Goal: Information Seeking & Learning: Learn about a topic

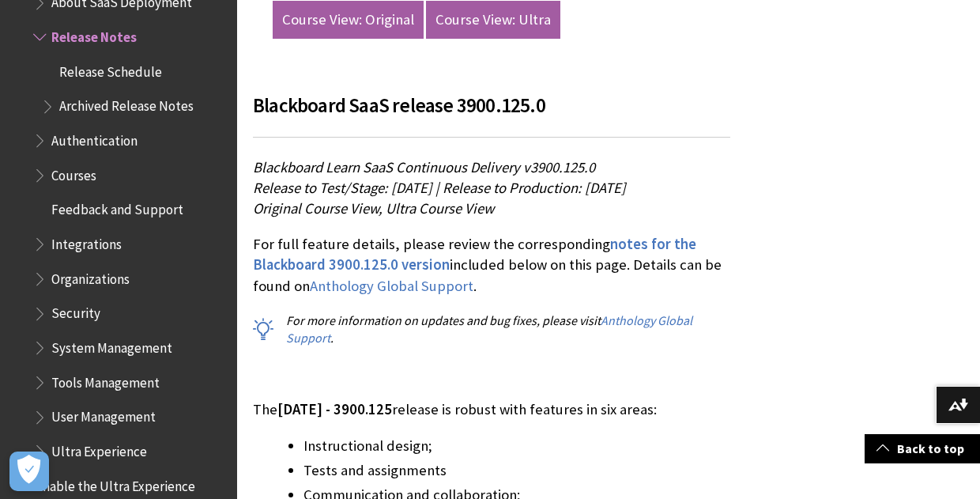
scroll to position [1075, 0]
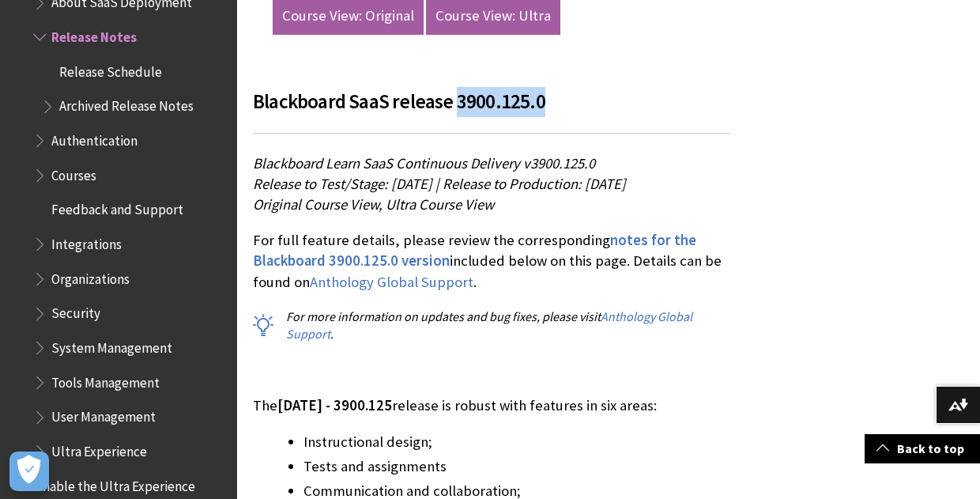
drag, startPoint x: 539, startPoint y: 81, endPoint x: 451, endPoint y: 81, distance: 88.5
click at [451, 87] on h3 "Blackboard SaaS release 3900.125.0" at bounding box center [492, 110] width 478 height 47
copy span "3900.125.0"
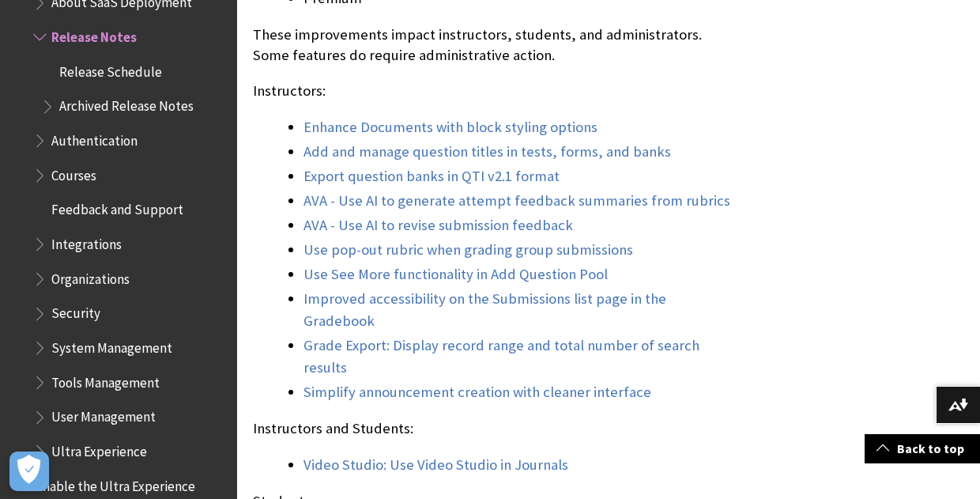
scroll to position [1644, 0]
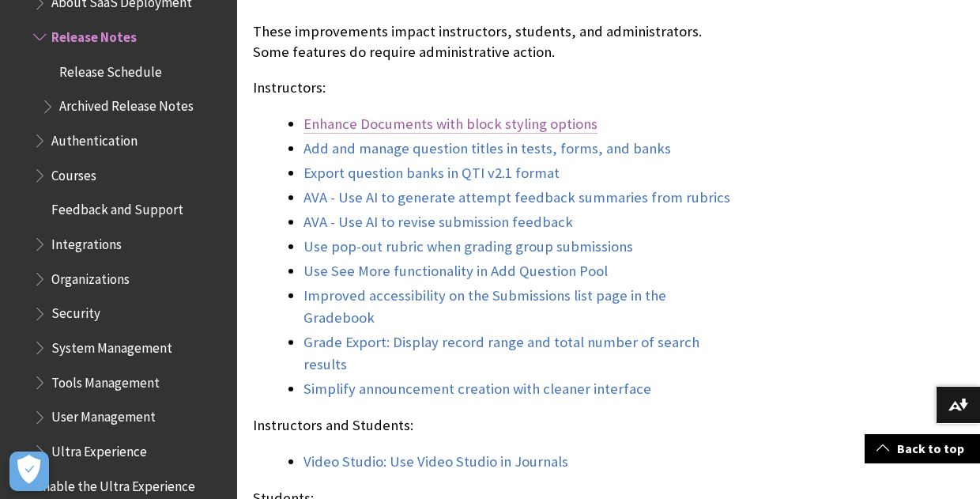
click at [519, 129] on link "Enhance Documents with block styling options" at bounding box center [451, 124] width 294 height 19
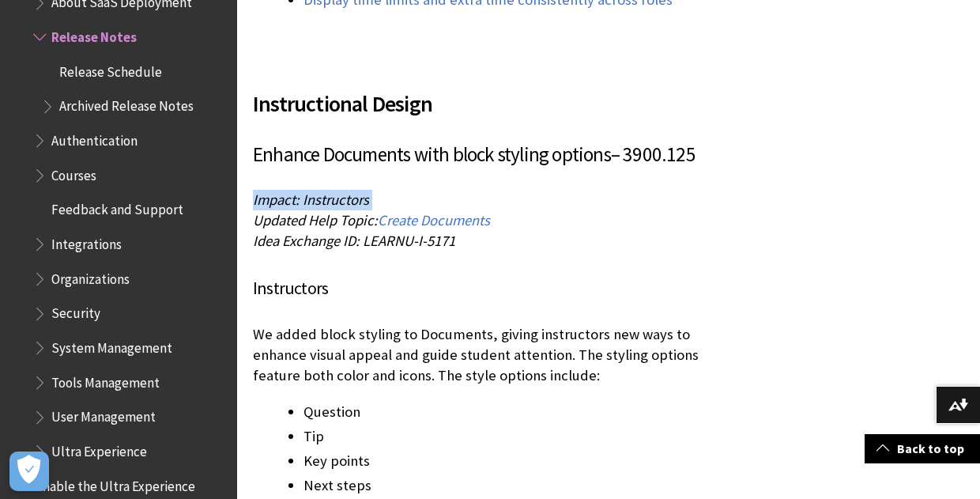
click at [519, 190] on p "Impact: Instructors Updated Help Topic: Create Documents Idea Exchange ID: LEAR…" at bounding box center [492, 221] width 478 height 62
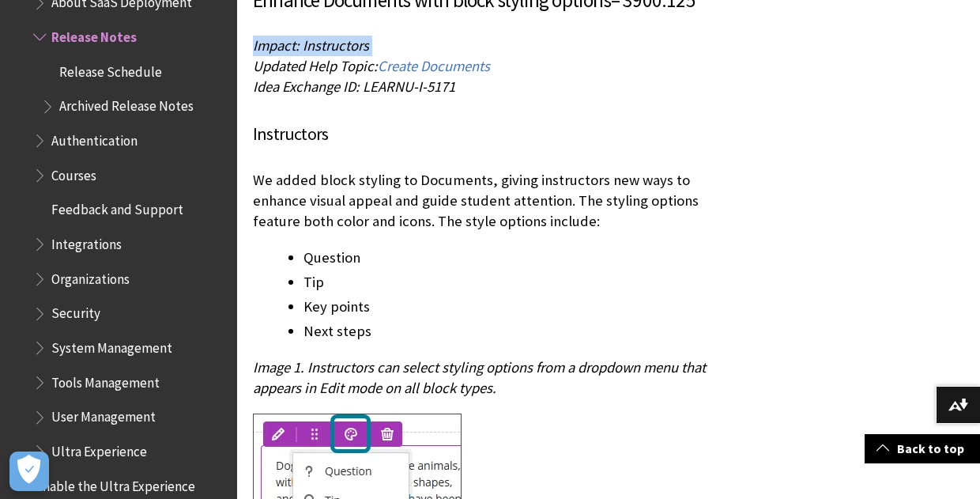
scroll to position [2624, 0]
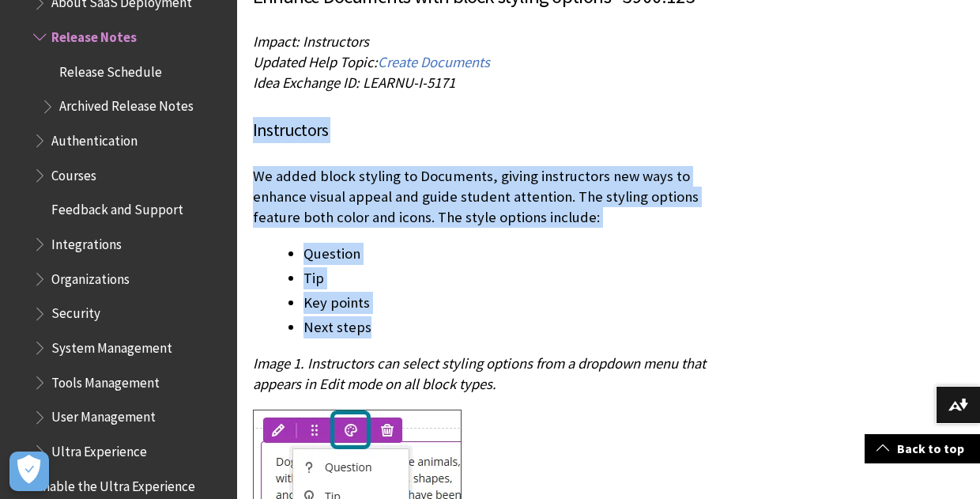
drag, startPoint x: 247, startPoint y: 59, endPoint x: 565, endPoint y: 257, distance: 374.3
copy div "Instructors We added block styling to Documents, giving instructors new ways to…"
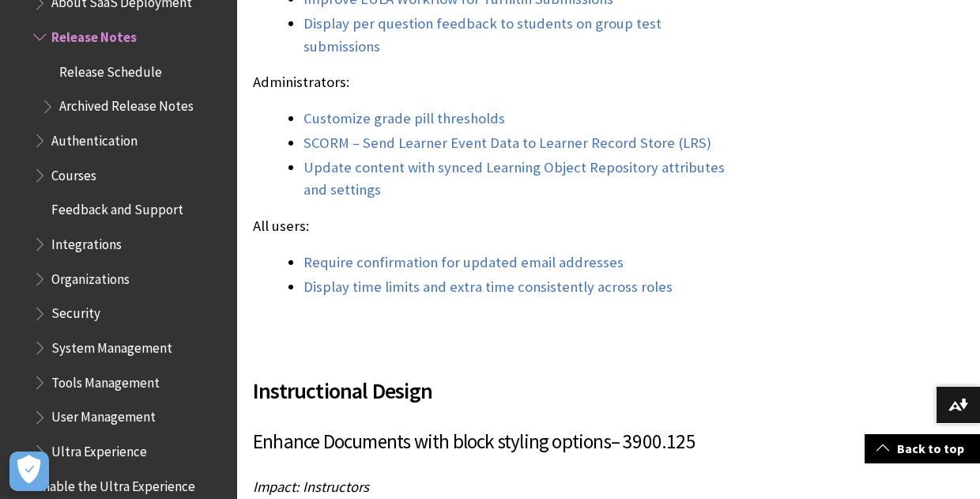
scroll to position [2213, 0]
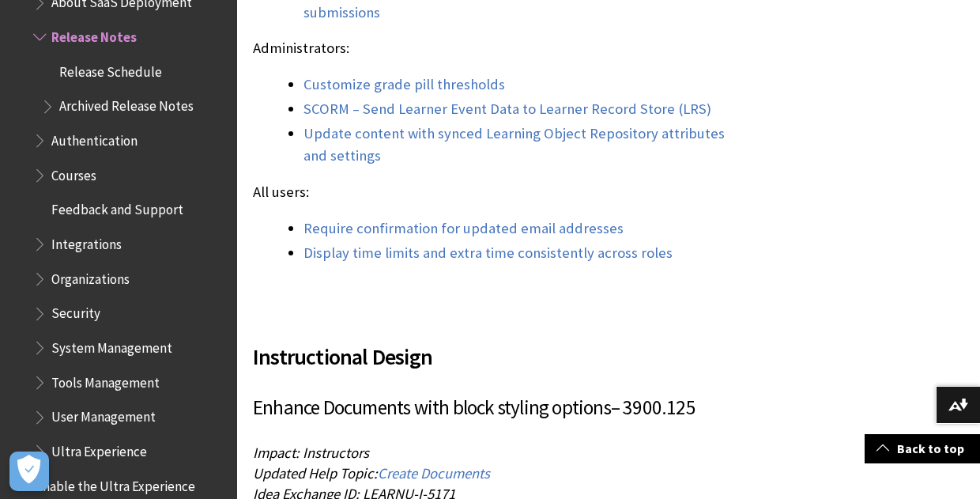
drag, startPoint x: 700, startPoint y: 341, endPoint x: 629, endPoint y: 336, distance: 72.1
click at [629, 393] on h3 "Enhance Documents with block styling options – 3900.125" at bounding box center [492, 408] width 478 height 30
copy h3 "3900.125"
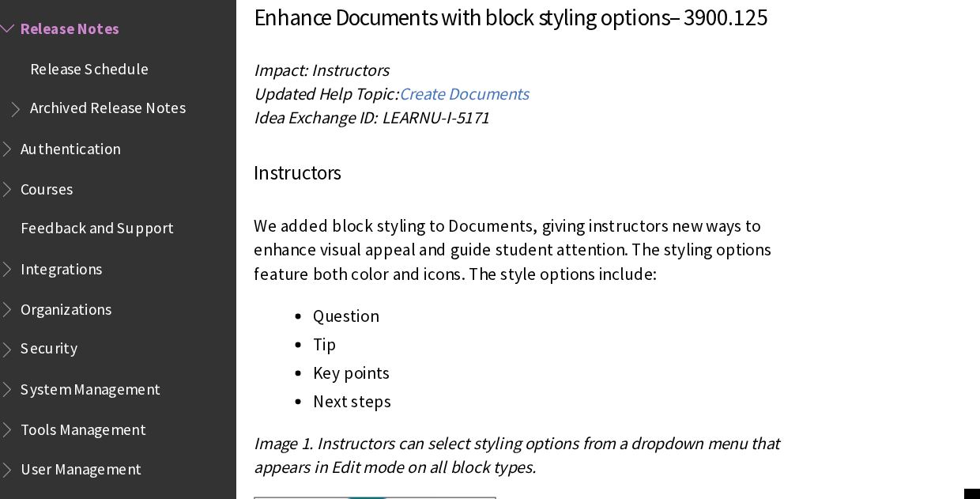
scroll to position [2592, 0]
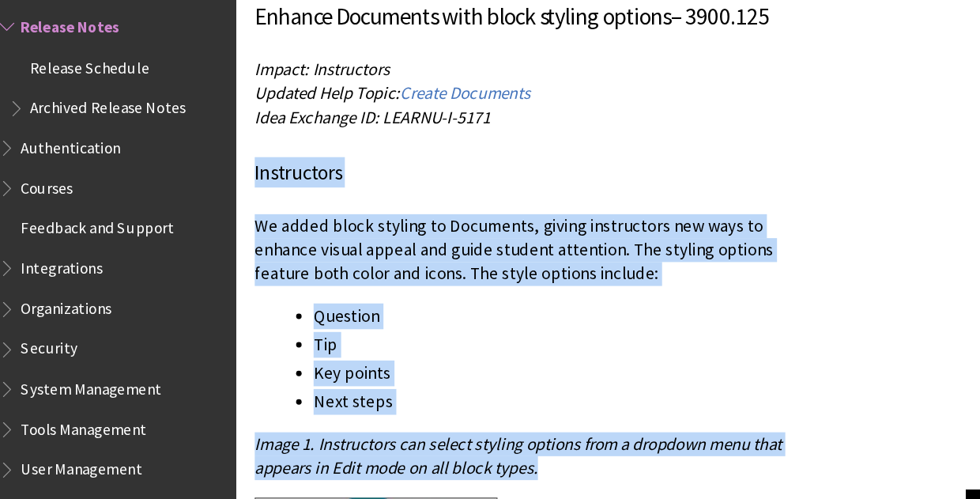
drag, startPoint x: 253, startPoint y: 91, endPoint x: 717, endPoint y: 349, distance: 530.8
copy div "Instructors We added block styling to Documents, giving instructors new ways to…"
click at [610, 274] on ul "Question Tip Key points Next steps" at bounding box center [492, 322] width 478 height 96
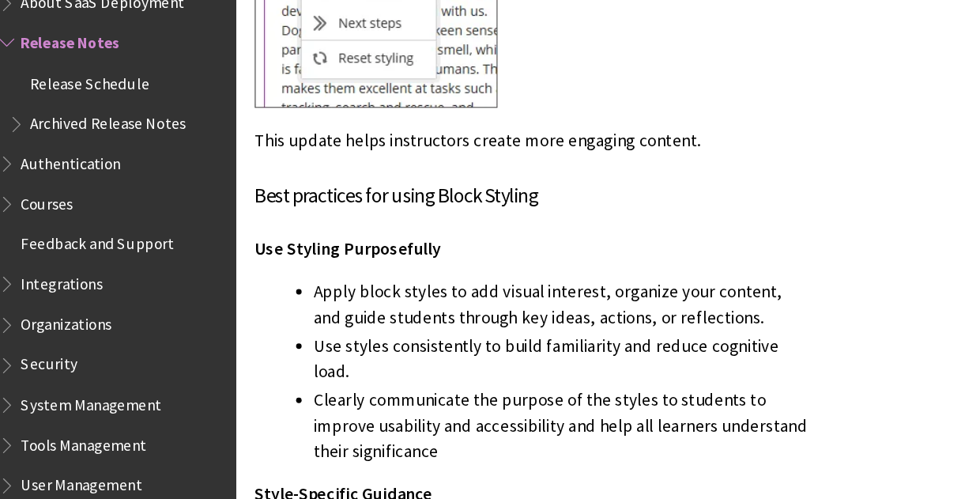
scroll to position [3037, 0]
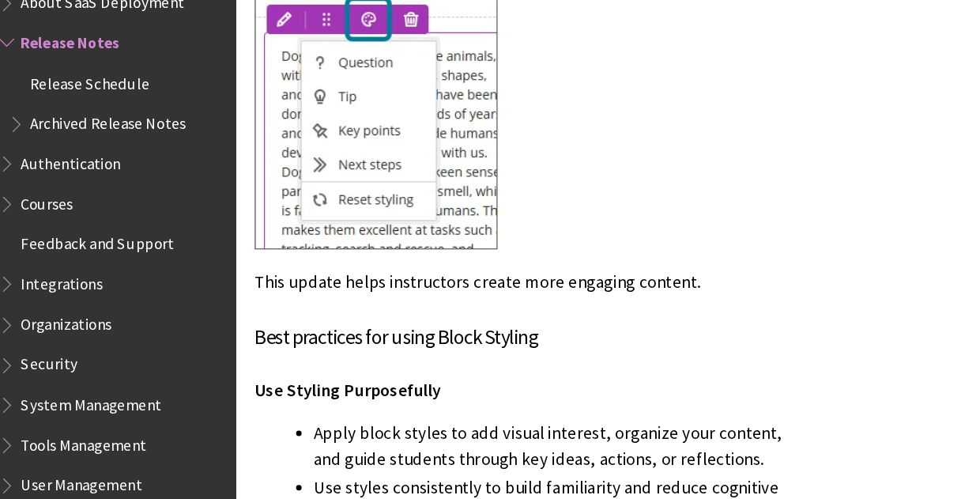
drag, startPoint x: 669, startPoint y: 363, endPoint x: 257, endPoint y: 226, distance: 434.0
click at [257, 226] on div "Instructional Design Enhance Documents with block styling options – 3900.125 Im…" at bounding box center [492, 225] width 478 height 1459
copy div "Best practices for using Block Styling Use Styling Purposefully Apply block sty…"
click at [644, 243] on div "Instructional Design Enhance Documents with block styling options – 3900.125 Im…" at bounding box center [492, 225] width 478 height 1459
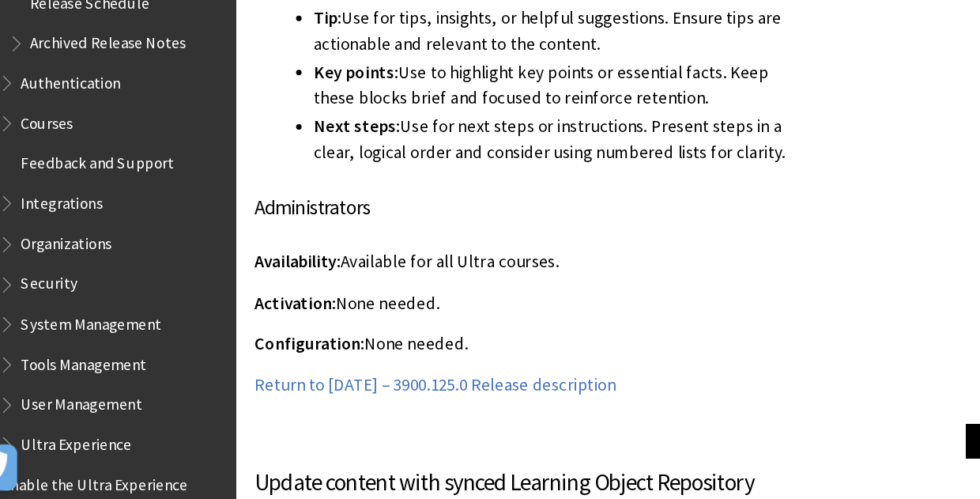
scroll to position [3599, 0]
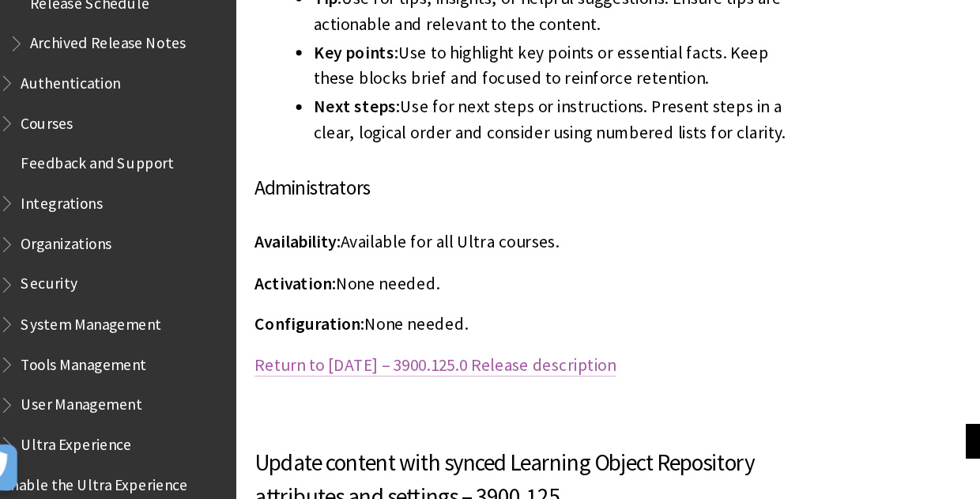
click at [517, 374] on link "Return to [DATE] – 3900.125.0 Release description" at bounding box center [408, 383] width 311 height 19
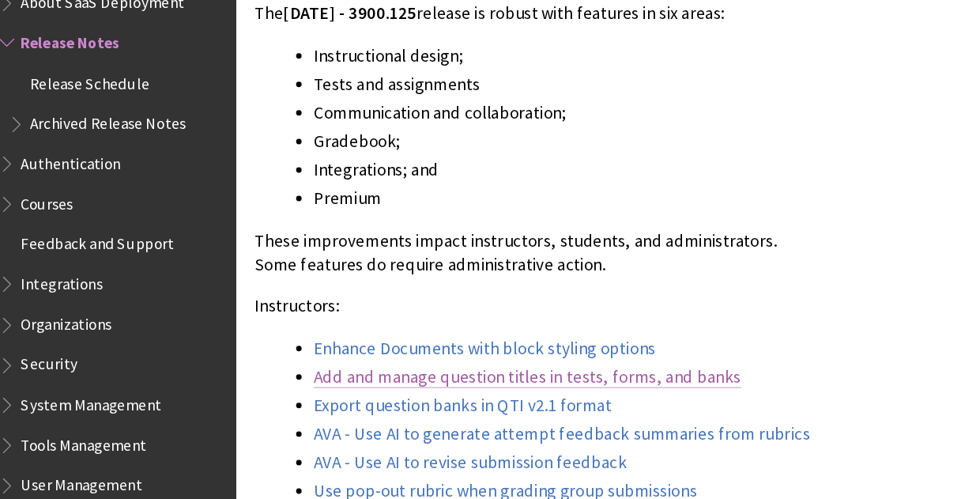
click at [445, 325] on link "Add and manage question titles in tests, forms, and banks" at bounding box center [488, 324] width 368 height 19
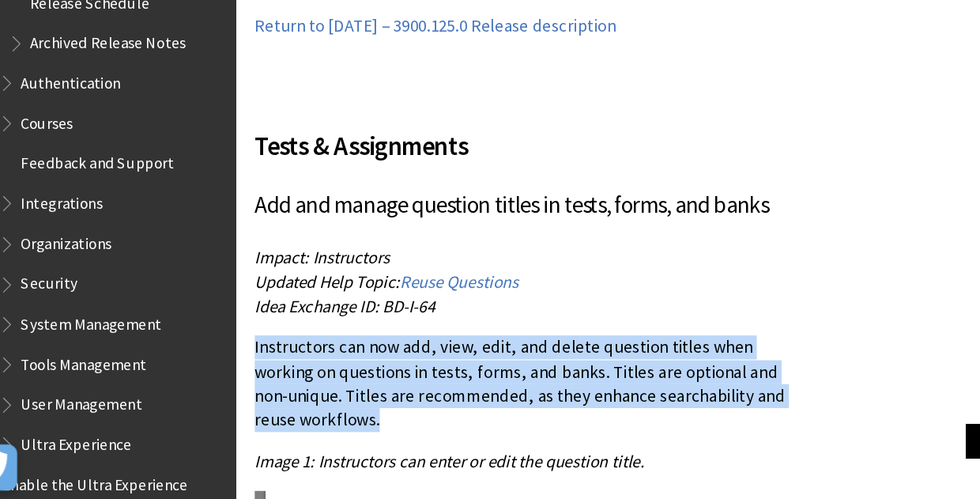
drag, startPoint x: 734, startPoint y: 323, endPoint x: 241, endPoint y: 283, distance: 494.1
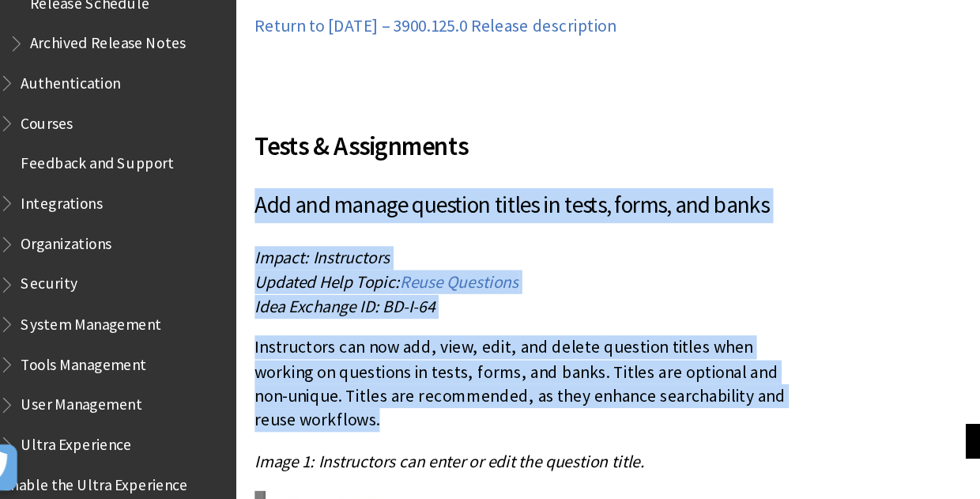
drag, startPoint x: 735, startPoint y: 322, endPoint x: 247, endPoint y: 147, distance: 518.1
copy div "Add and manage question titles in tests, forms, and banks Impact: Instructors U…"
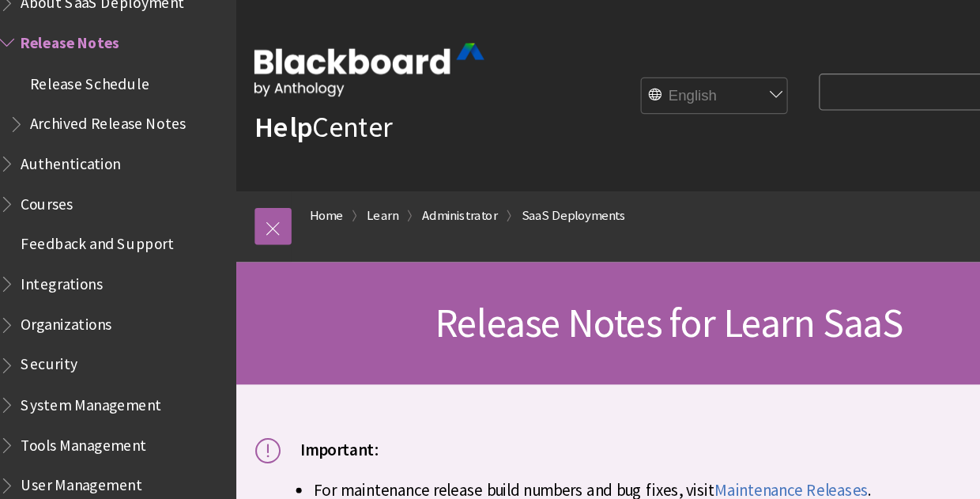
click at [782, 360] on div "Important: For maintenance release build numbers and bug fixes, visit Maintenan…" at bounding box center [608, 415] width 743 height 171
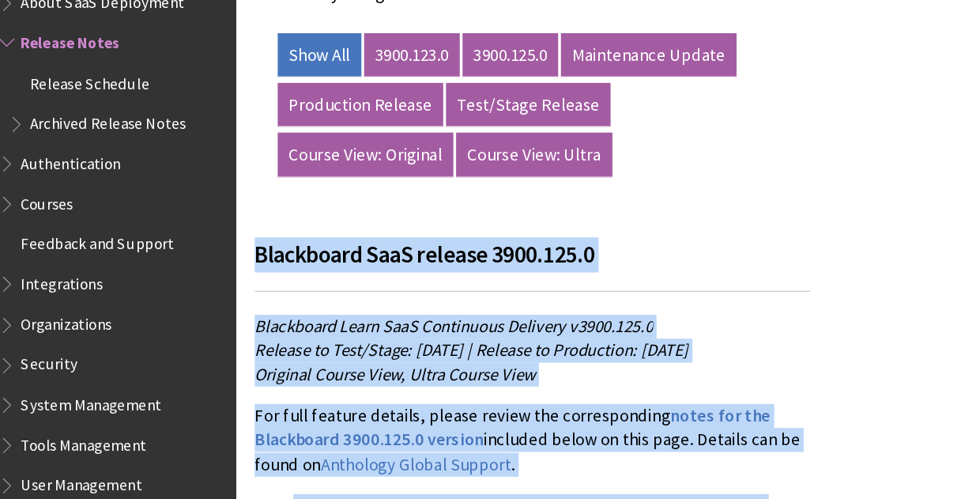
scroll to position [927, 0]
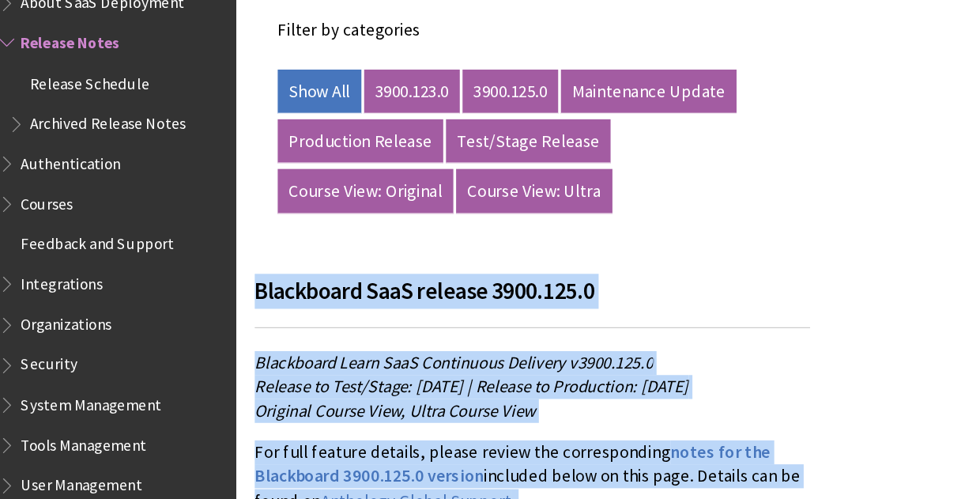
drag, startPoint x: 247, startPoint y: 92, endPoint x: 738, endPoint y: 197, distance: 501.9
drag, startPoint x: 738, startPoint y: 197, endPoint x: 808, endPoint y: 213, distance: 72.1
click at [703, 245] on h3 "Blackboard SaaS release 3900.125.0" at bounding box center [492, 259] width 478 height 47
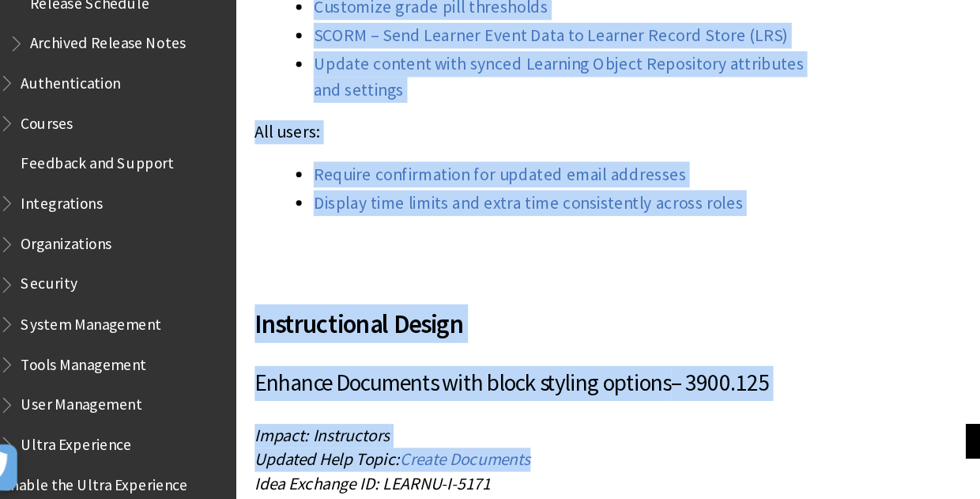
scroll to position [2222, 0]
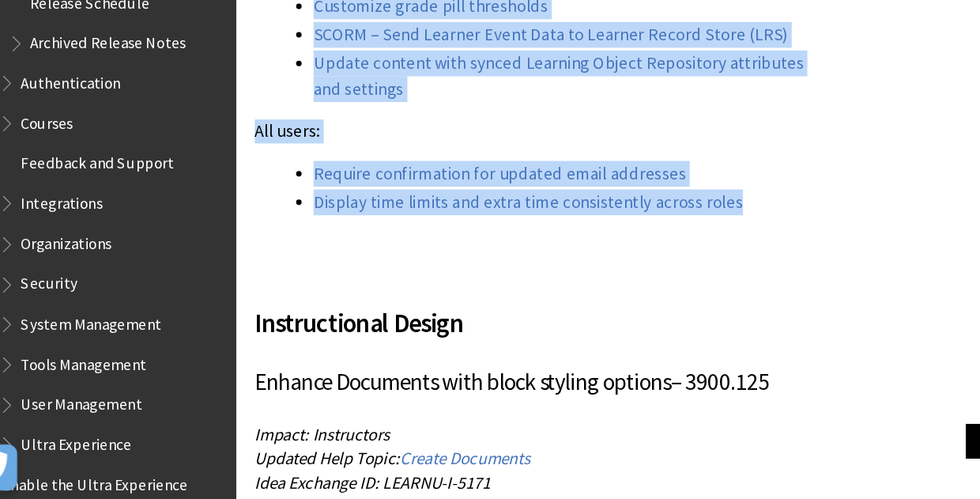
drag, startPoint x: 251, startPoint y: 119, endPoint x: 688, endPoint y: 202, distance: 444.1
copy div "Loremipsumd: Sitamet Consectet adip elits doeiusm tempori Utl etd magnaa enimad…"
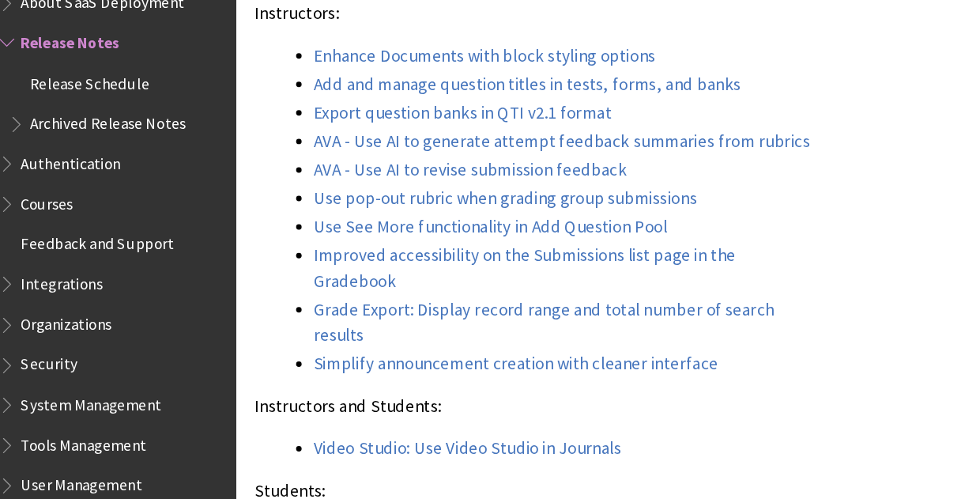
scroll to position [1691, 0]
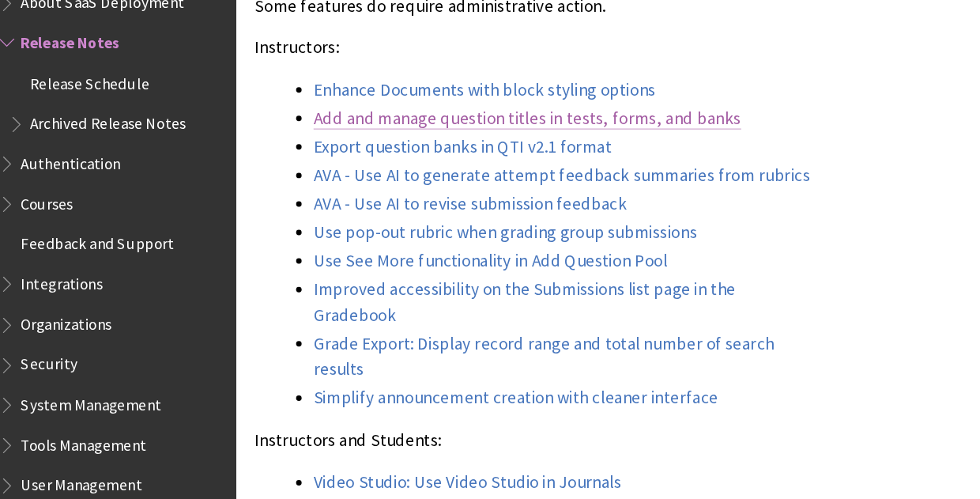
click at [569, 98] on link "Add and manage question titles in tests, forms, and banks" at bounding box center [488, 101] width 368 height 19
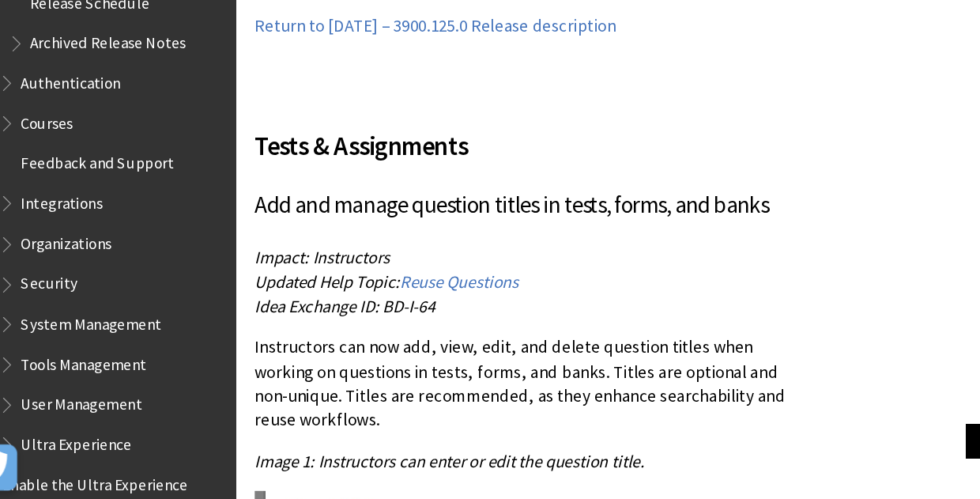
click at [712, 281] on p "Impact: Instructors Updated Help Topic: Reuse Questions Idea Exchange ID: BD-I-…" at bounding box center [492, 312] width 478 height 62
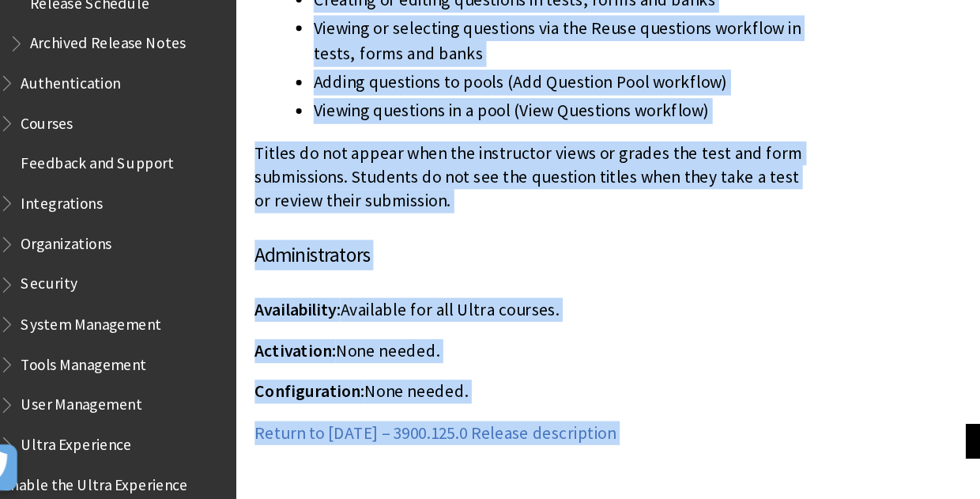
scroll to position [5670, 0]
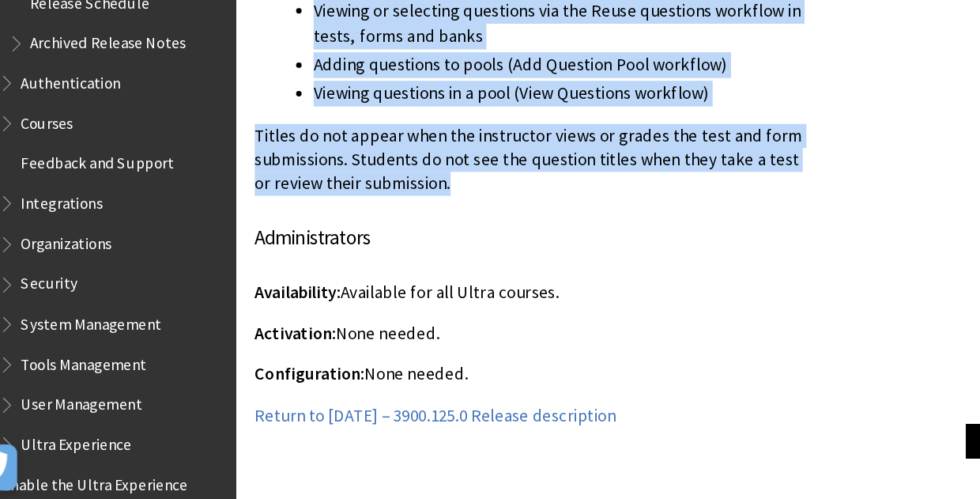
drag, startPoint x: 252, startPoint y: 142, endPoint x: 722, endPoint y: 125, distance: 469.9
copy div "Instructors can now add, view, edit, and delete question titles when working on…"
click at [470, 417] on link "Return to [DATE] – 3900.125.0 Release description" at bounding box center [408, 426] width 311 height 19
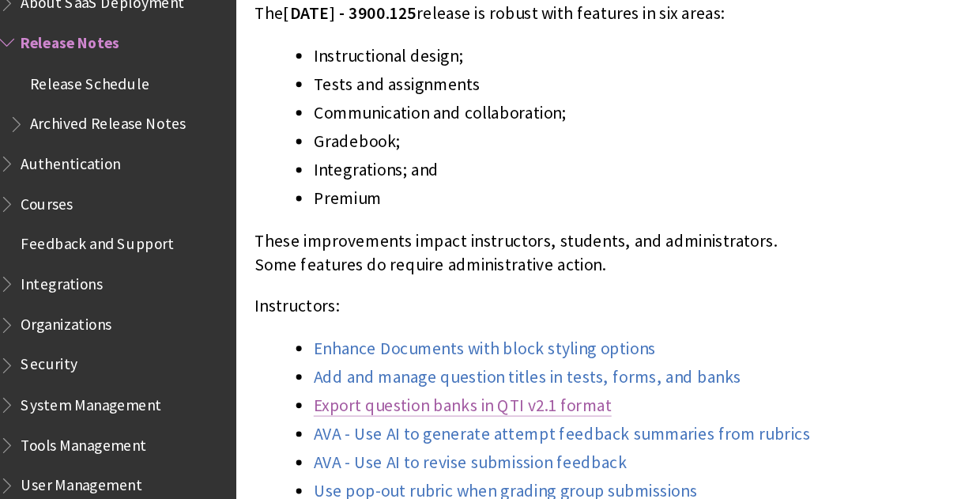
click at [421, 349] on link "Export question banks in QTI v2.1 format" at bounding box center [432, 348] width 256 height 19
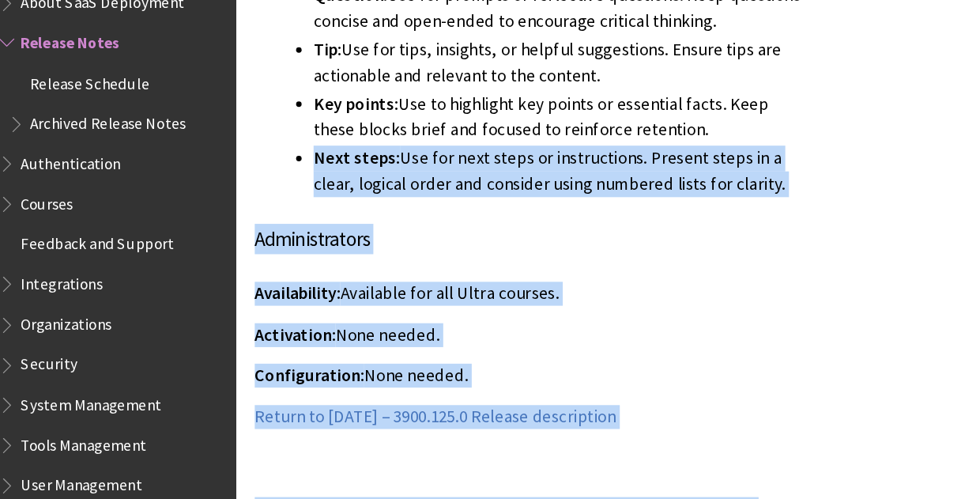
drag, startPoint x: 254, startPoint y: 205, endPoint x: 584, endPoint y: -7, distance: 392.6
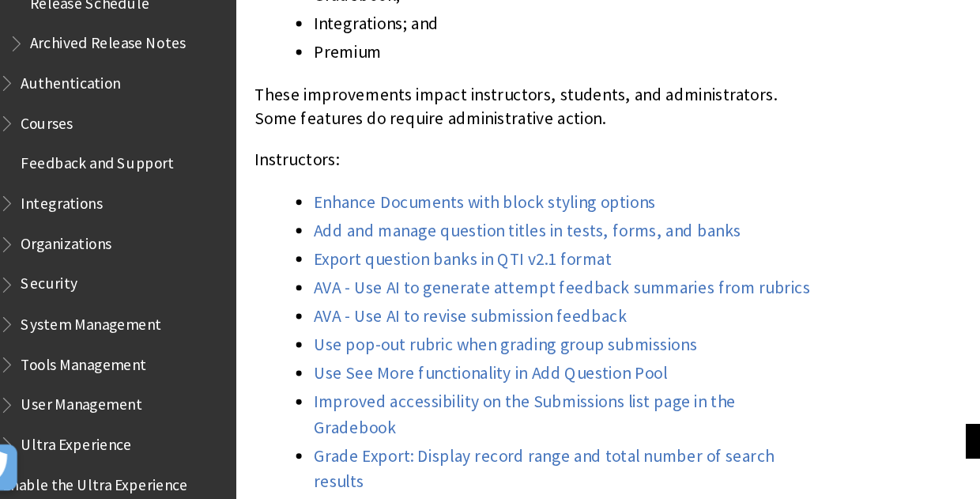
scroll to position [1541, 0]
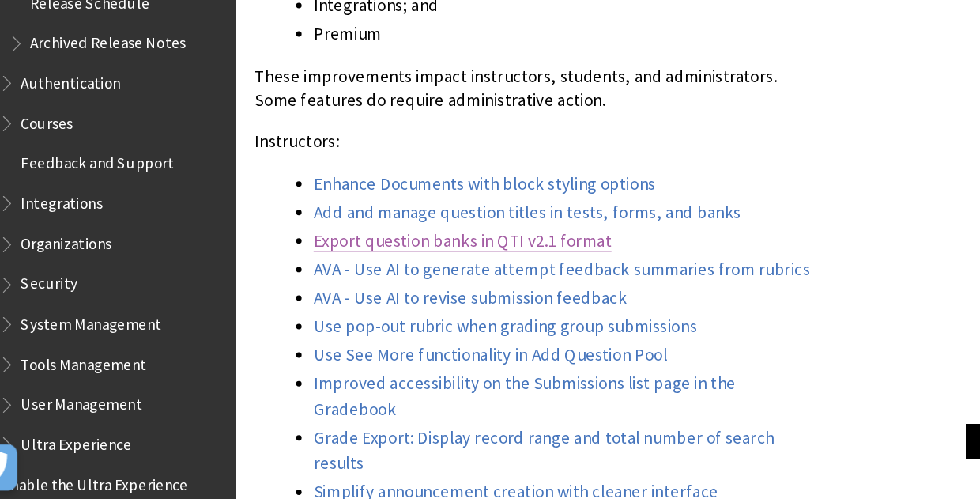
click at [512, 270] on link "Export question banks in QTI v2.1 format" at bounding box center [432, 276] width 256 height 19
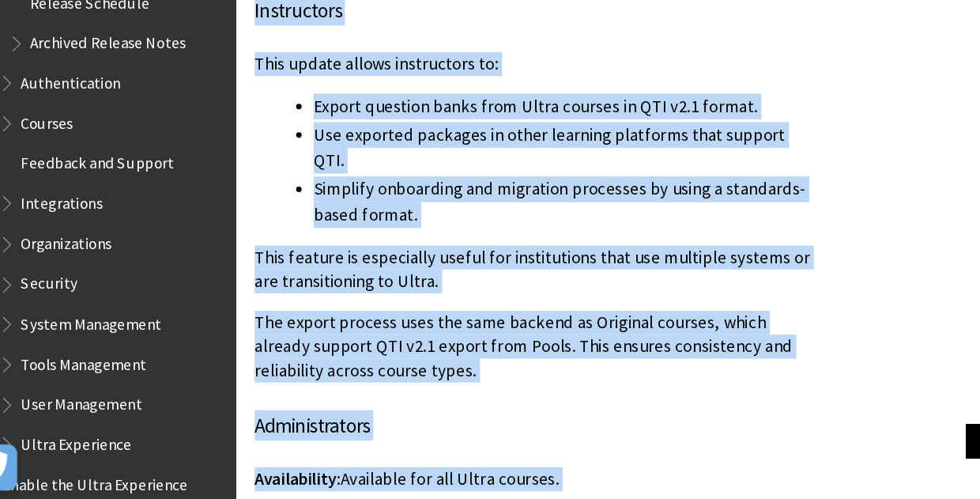
scroll to position [6355, 0]
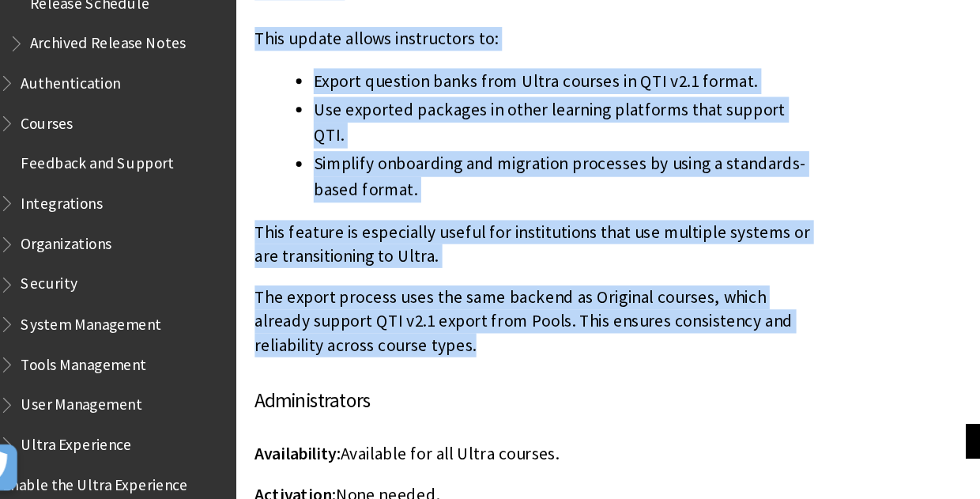
drag, startPoint x: 249, startPoint y: 206, endPoint x: 599, endPoint y: 228, distance: 350.9
copy div "Instructors and instructional designers can now export question banks in the QT…"
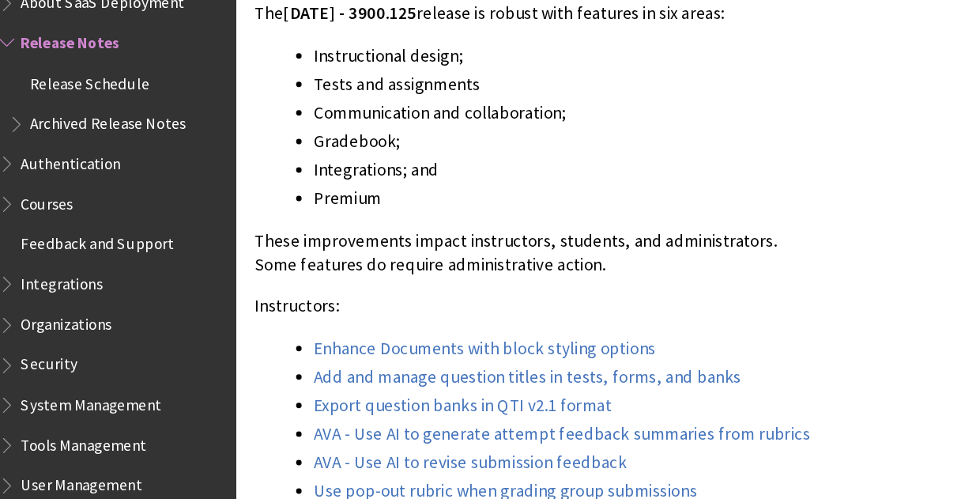
click at [440, 370] on link "AVA - Use AI to generate attempt feedback summaries from rubrics" at bounding box center [517, 373] width 427 height 19
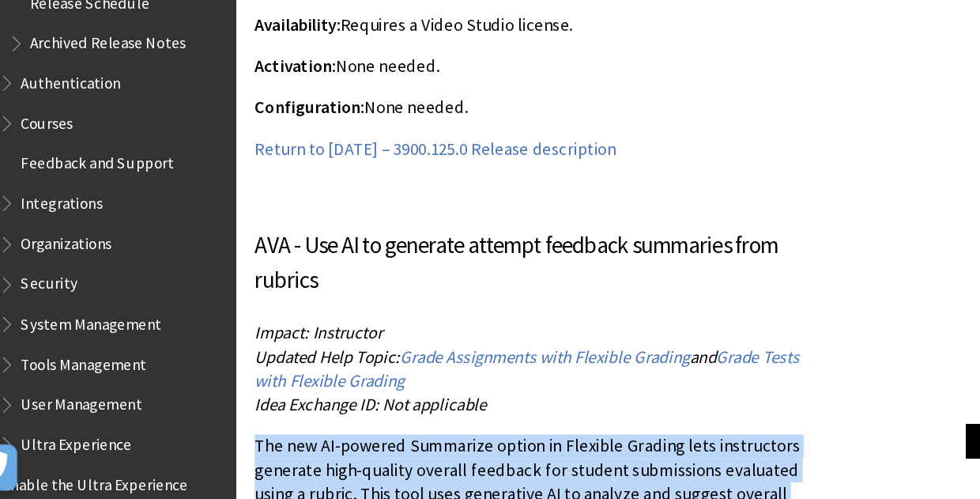
drag, startPoint x: 327, startPoint y: 361, endPoint x: 241, endPoint y: 256, distance: 135.4
copy p "The new AI-powered Summarize option in Flexible Grading lets instructors genera…"
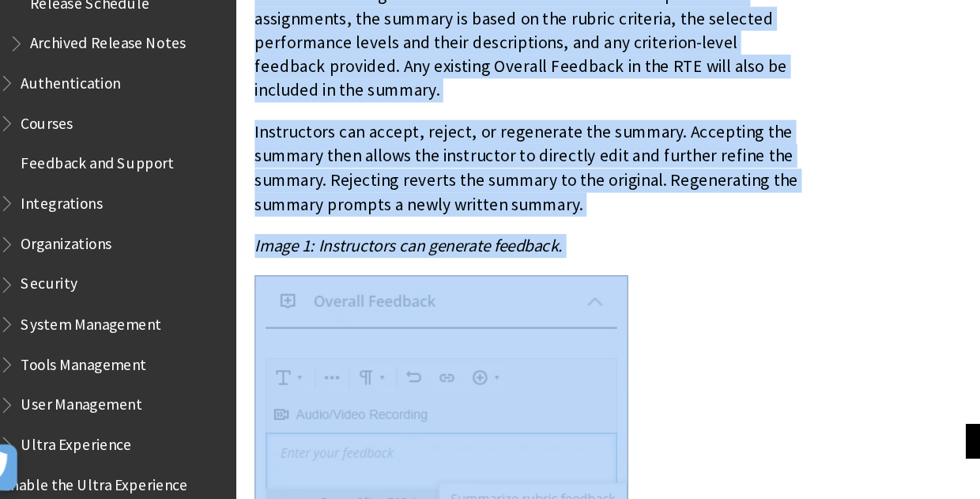
scroll to position [20103, 0]
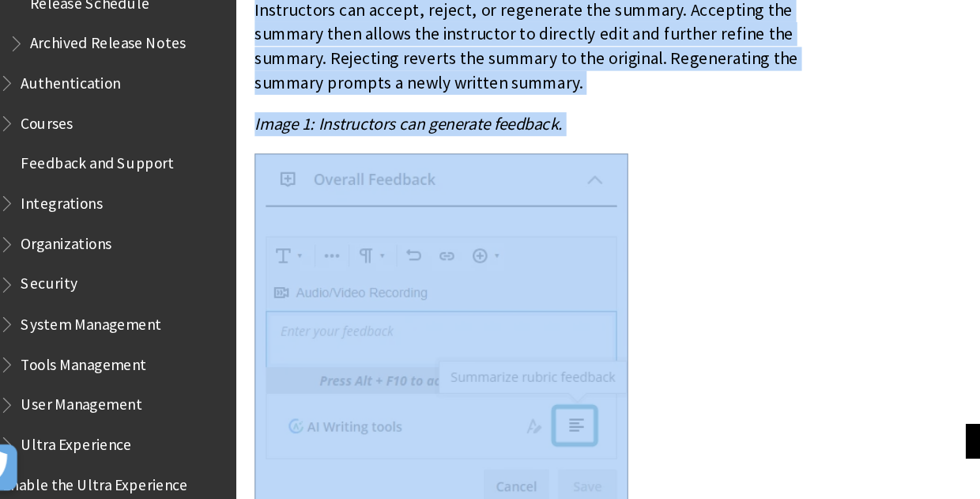
drag, startPoint x: 253, startPoint y: 140, endPoint x: 550, endPoint y: 298, distance: 336.7
click at [550, 298] on div "Instructors can access the Summarize option when providing overall feedback on …" at bounding box center [492, 221] width 478 height 583
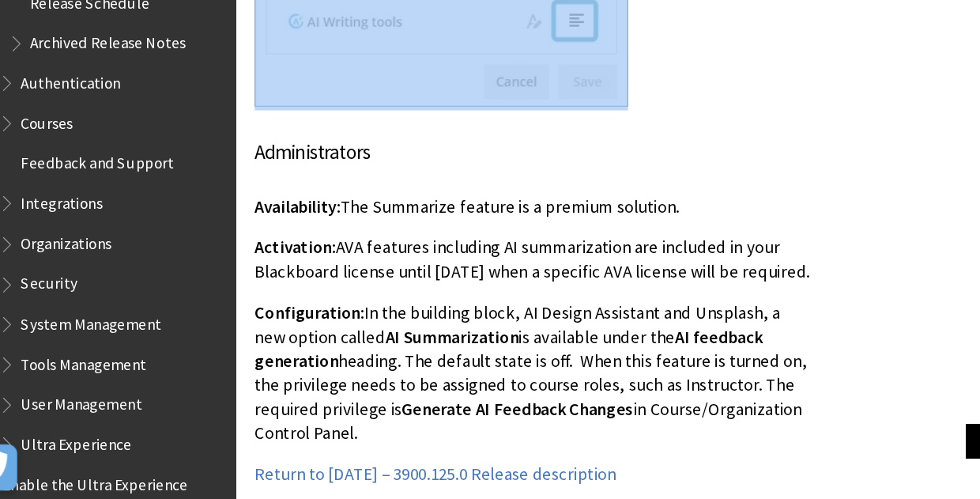
scroll to position [20482, 0]
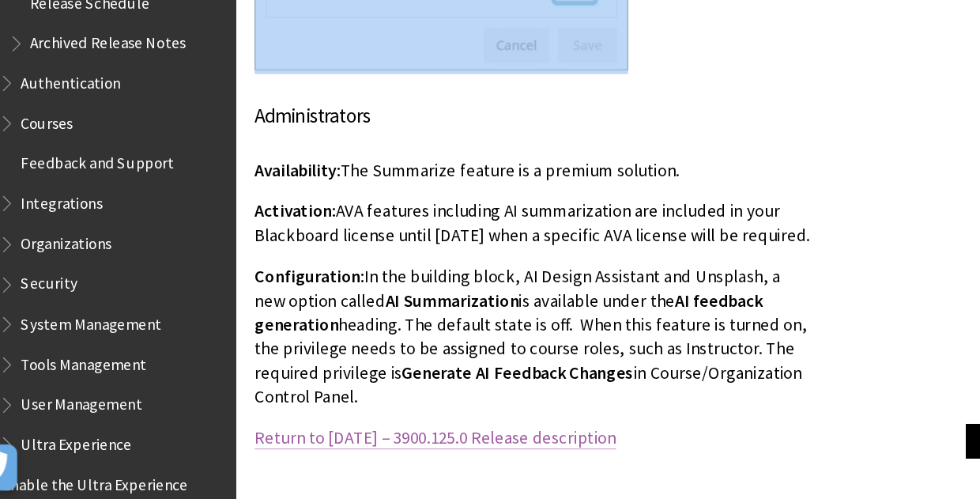
click at [515, 436] on link "Return to [DATE] – 3900.125.0 Release description" at bounding box center [408, 445] width 311 height 19
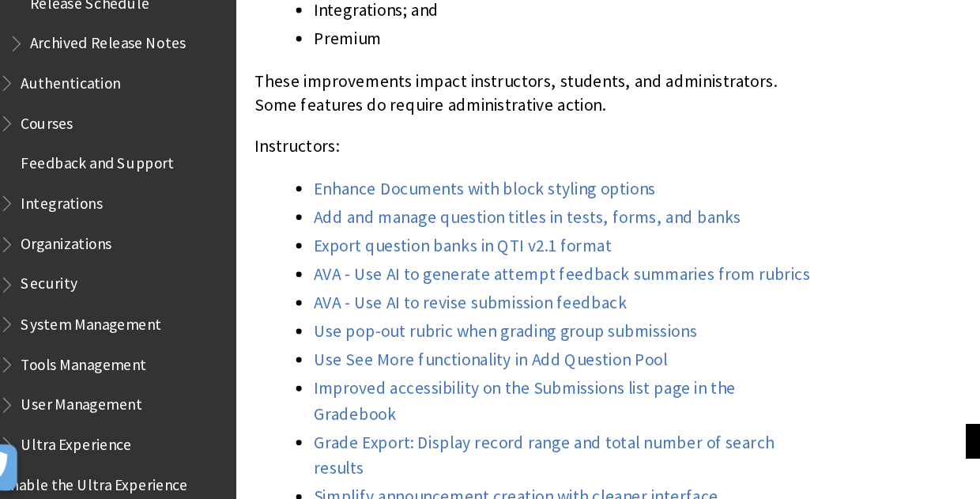
scroll to position [1557, 0]
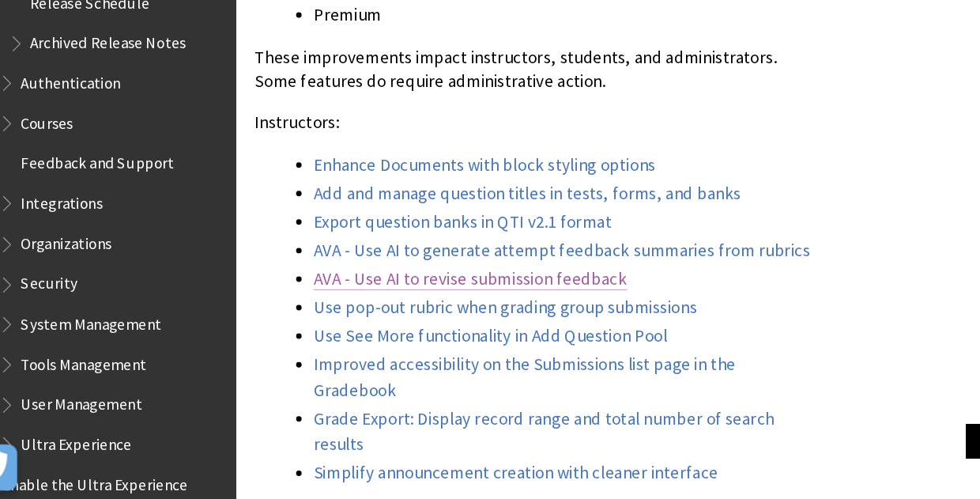
click at [508, 308] on link "AVA - Use AI to revise submission feedback" at bounding box center [439, 309] width 270 height 19
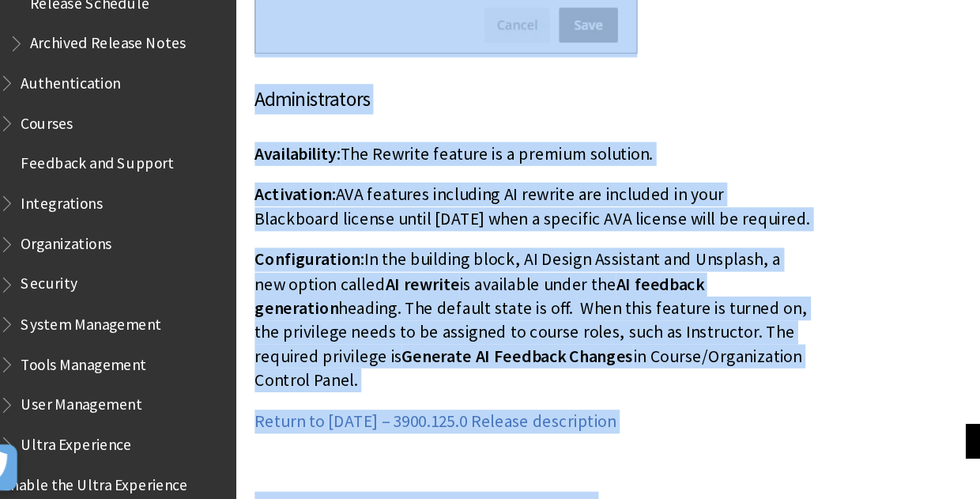
scroll to position [21860, 0]
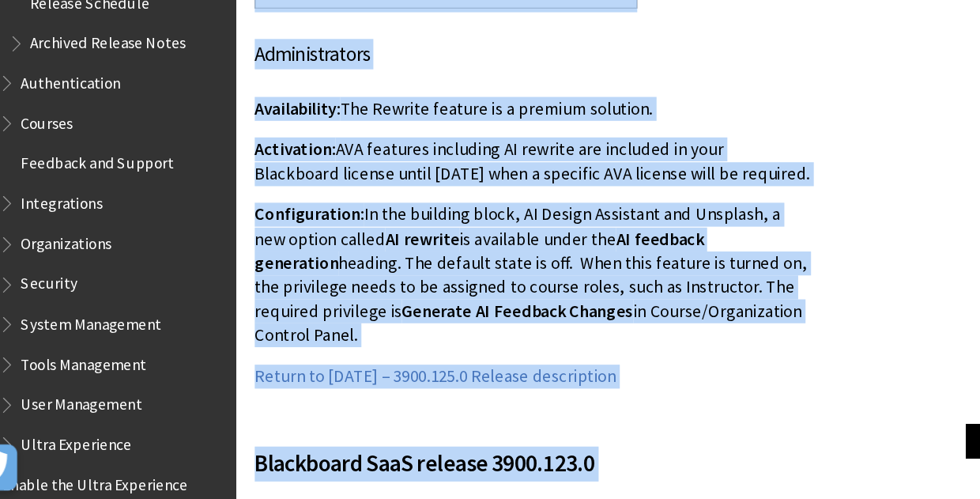
drag, startPoint x: 251, startPoint y: 223, endPoint x: 708, endPoint y: 164, distance: 459.9
click at [708, 164] on div "Filter by Category Show All Course View: Original Course View: Ultra Production…" at bounding box center [491, 224] width 509 height 43167
click at [436, 383] on link "Return to [DATE] – 3900.125.0 Release description" at bounding box center [408, 392] width 311 height 19
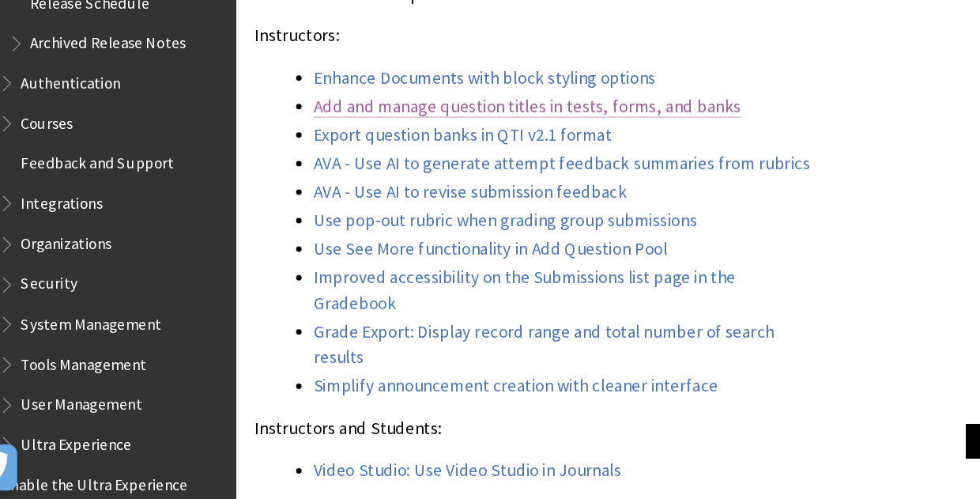
scroll to position [1652, 0]
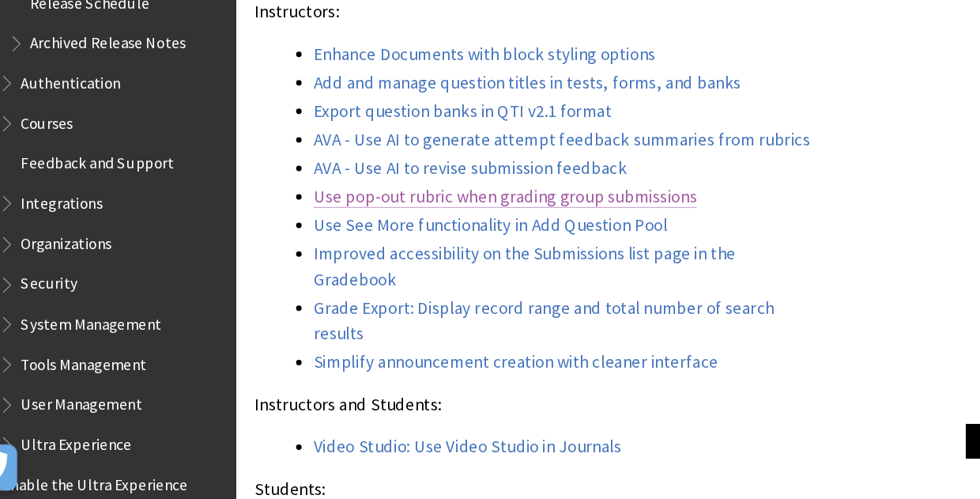
click at [562, 236] on link "Use pop-out rubric when grading group submissions" at bounding box center [469, 238] width 330 height 19
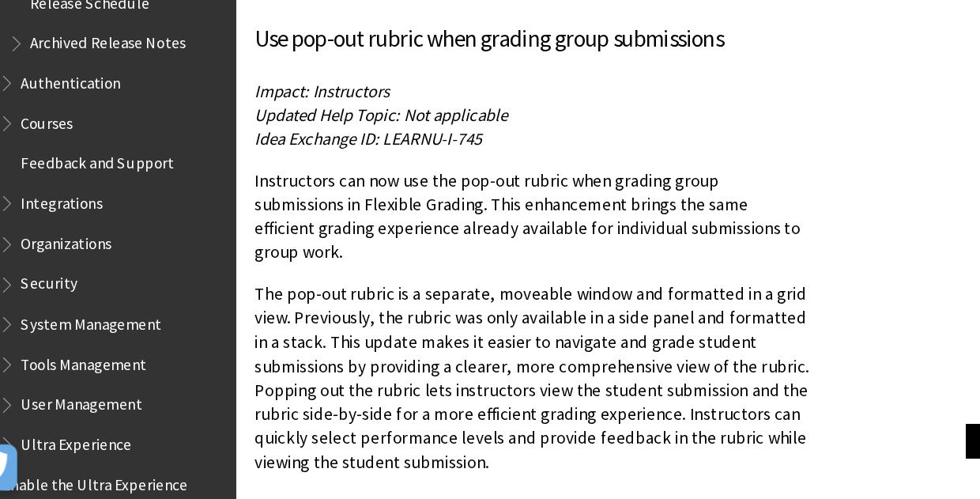
scroll to position [10343, 0]
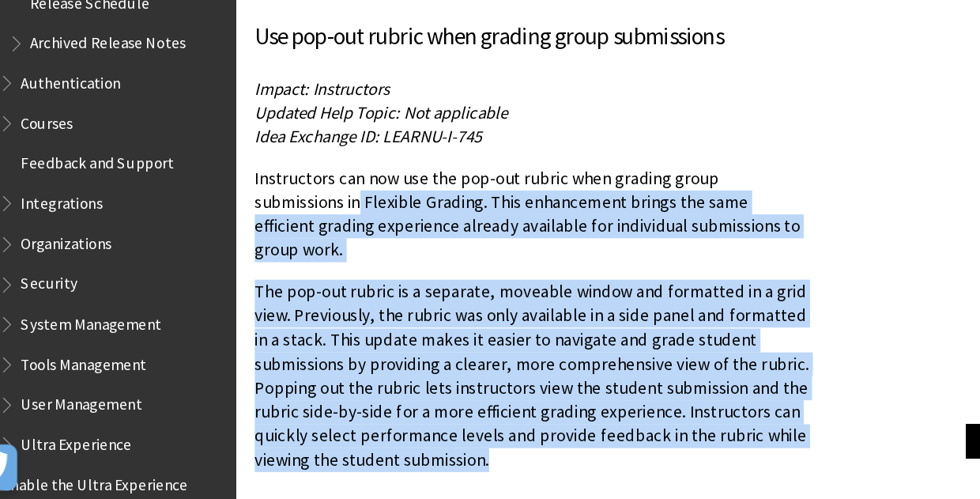
drag, startPoint x: 462, startPoint y: 314, endPoint x: 262, endPoint y: 108, distance: 286.8
click at [477, 310] on p "The pop-out rubric is a separate, moveable window and formatted in a grid view.…" at bounding box center [492, 392] width 478 height 165
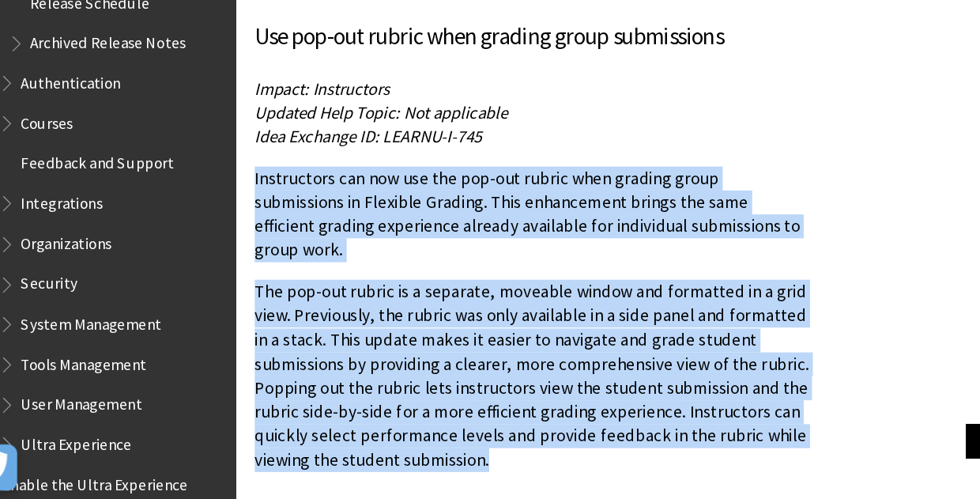
drag, startPoint x: 461, startPoint y: 314, endPoint x: 244, endPoint y: 75, distance: 322.4
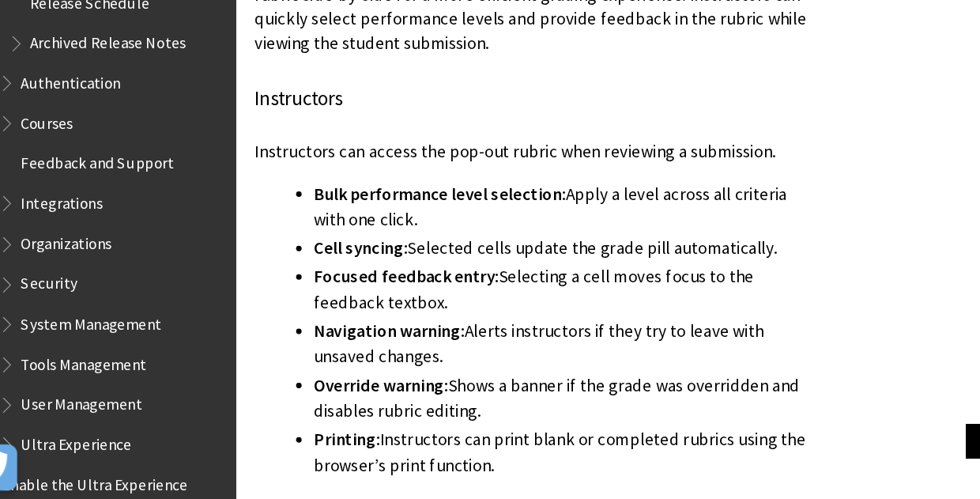
scroll to position [10930, 0]
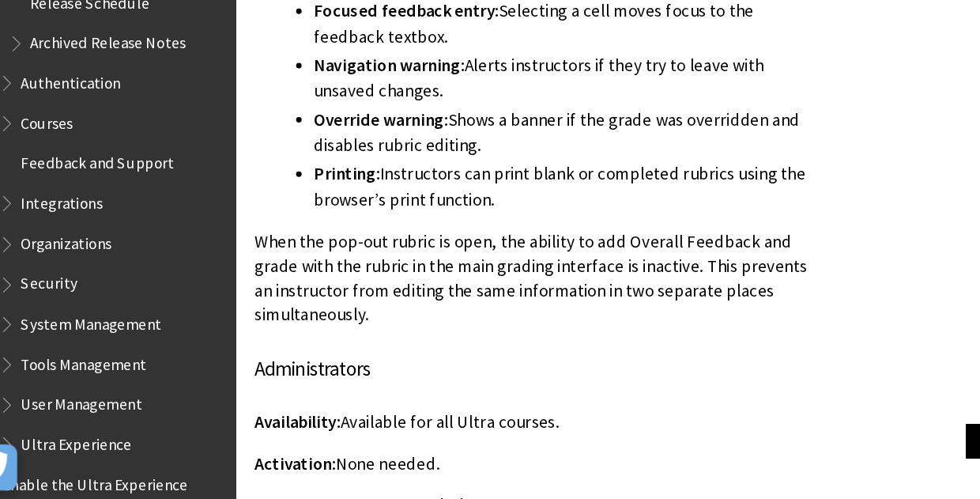
drag, startPoint x: 251, startPoint y: 173, endPoint x: 749, endPoint y: 182, distance: 498.9
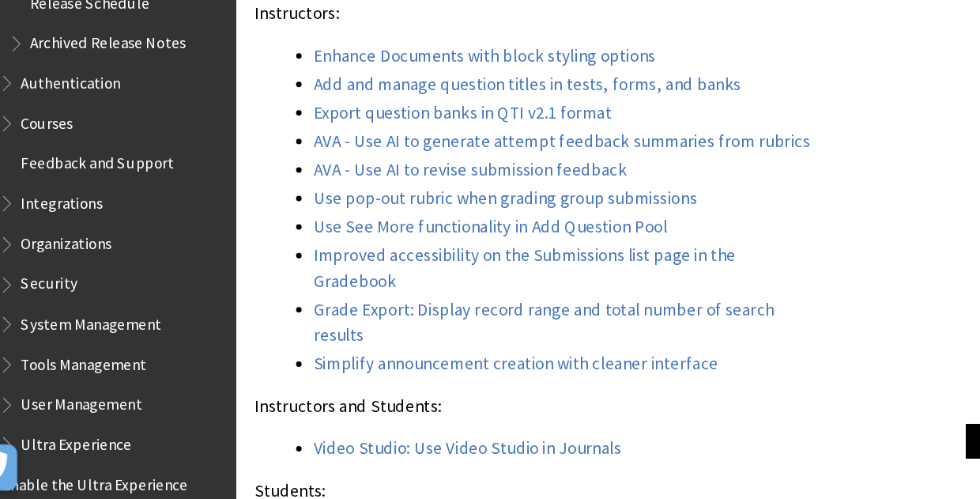
scroll to position [1715, 0]
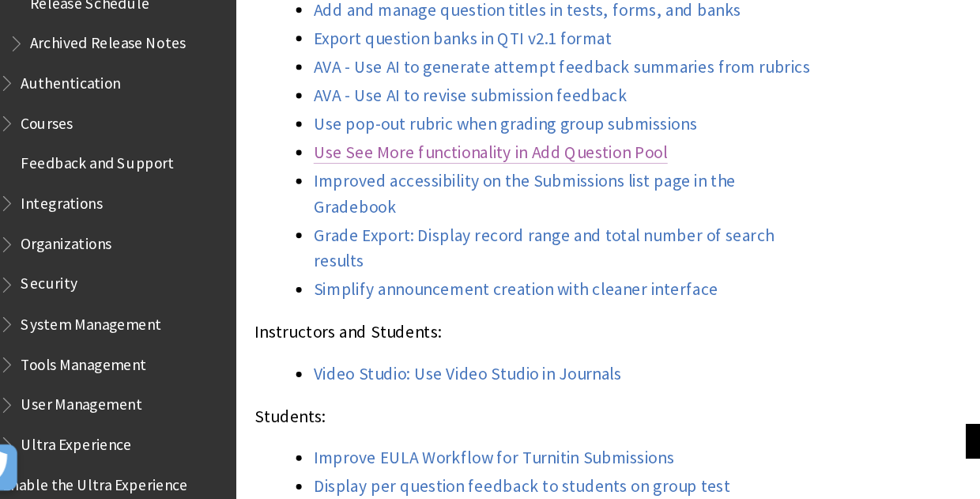
click at [527, 202] on link "Use See More functionality in Add Question Pool" at bounding box center [456, 200] width 304 height 19
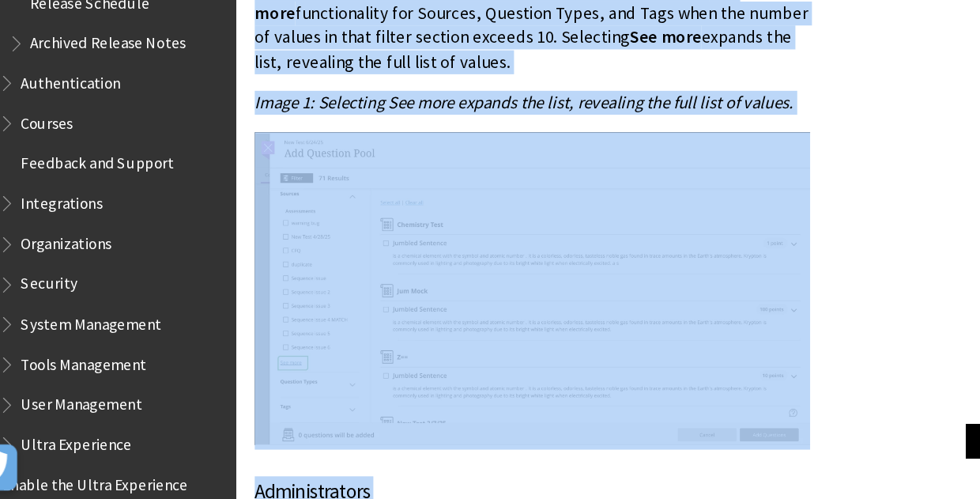
scroll to position [12797, 0]
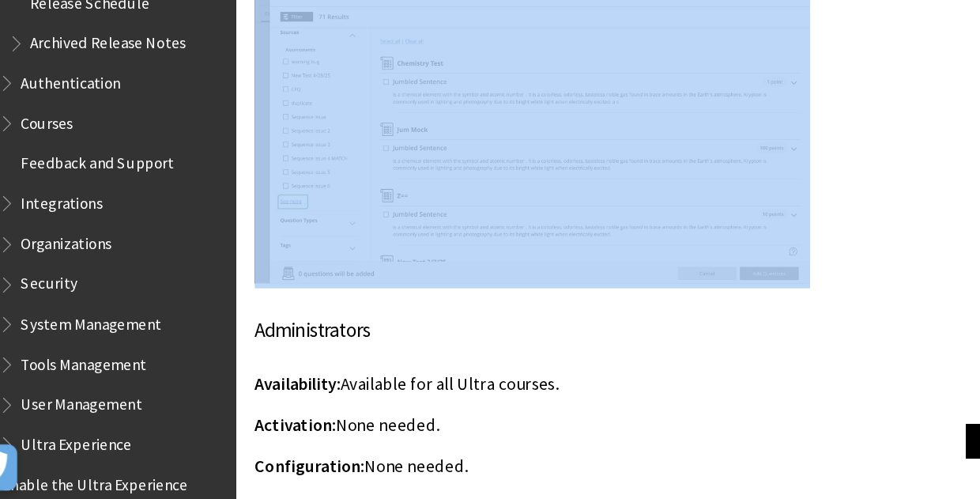
drag, startPoint x: 250, startPoint y: 211, endPoint x: 700, endPoint y: 159, distance: 453.6
click at [497, 496] on link "Return to [DATE] – 3900.125.0 Release description" at bounding box center [408, 505] width 311 height 19
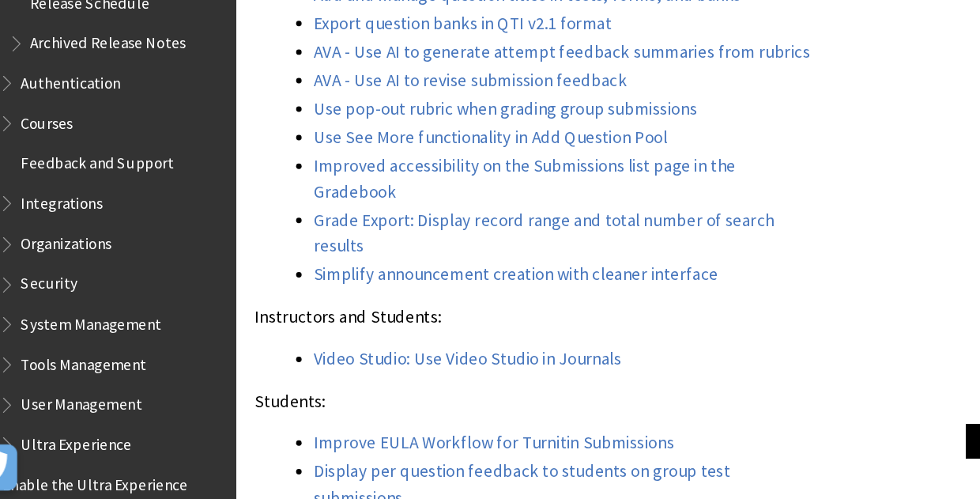
scroll to position [1747, 0]
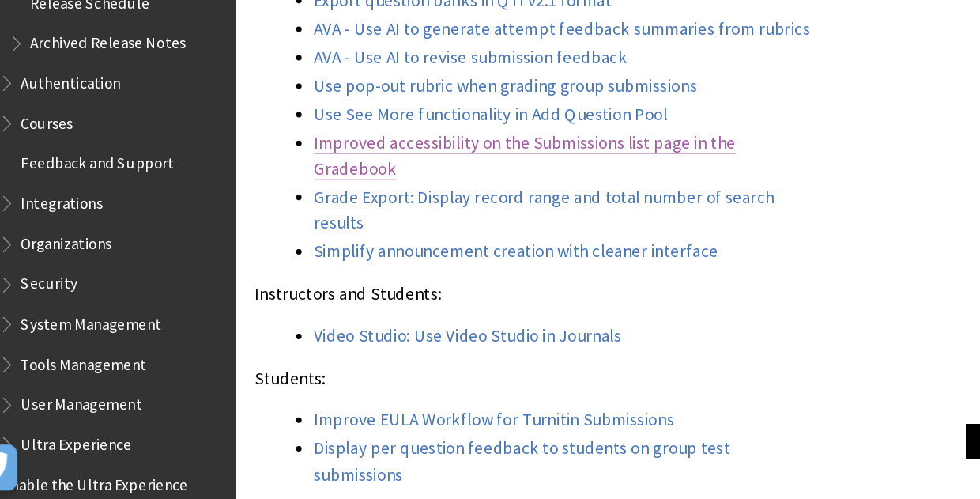
click at [566, 195] on link "Improved accessibility on the Submissions list page in the Gradebook" at bounding box center [485, 203] width 363 height 41
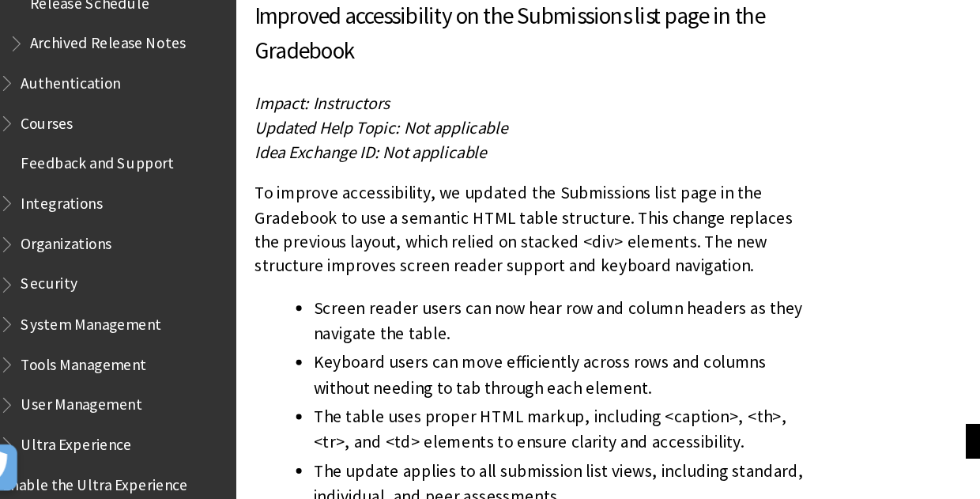
scroll to position [13306, 0]
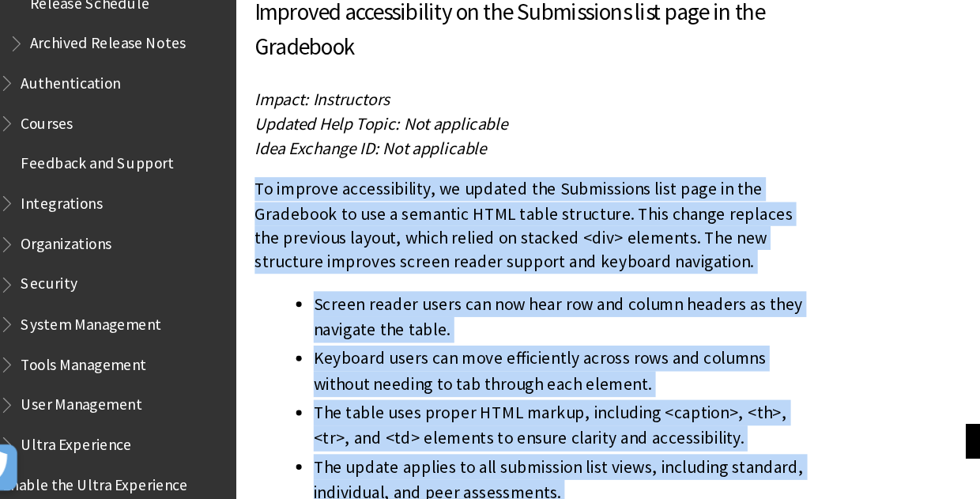
drag, startPoint x: 251, startPoint y: 77, endPoint x: 607, endPoint y: 410, distance: 486.6
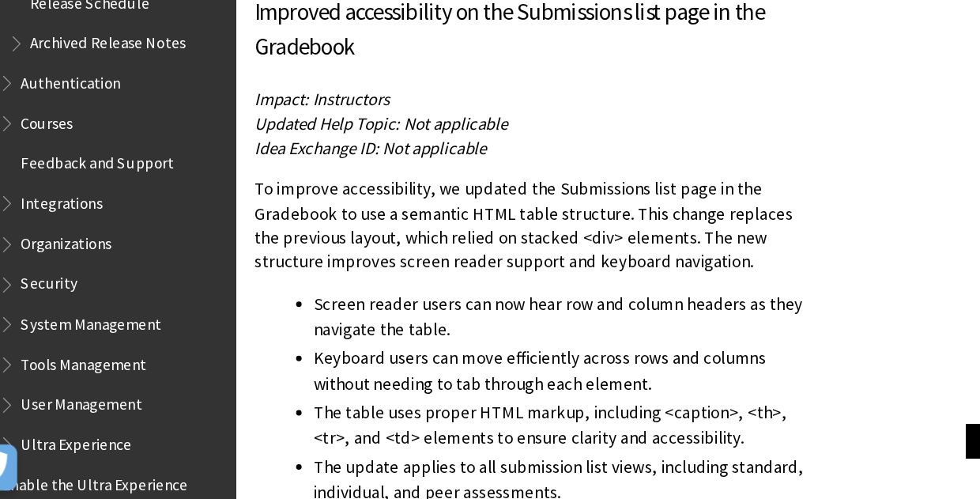
click at [580, 445] on div "Improved accessibility on the Submissions list page in the Gradebook Impact: In…" at bounding box center [492, 423] width 478 height 715
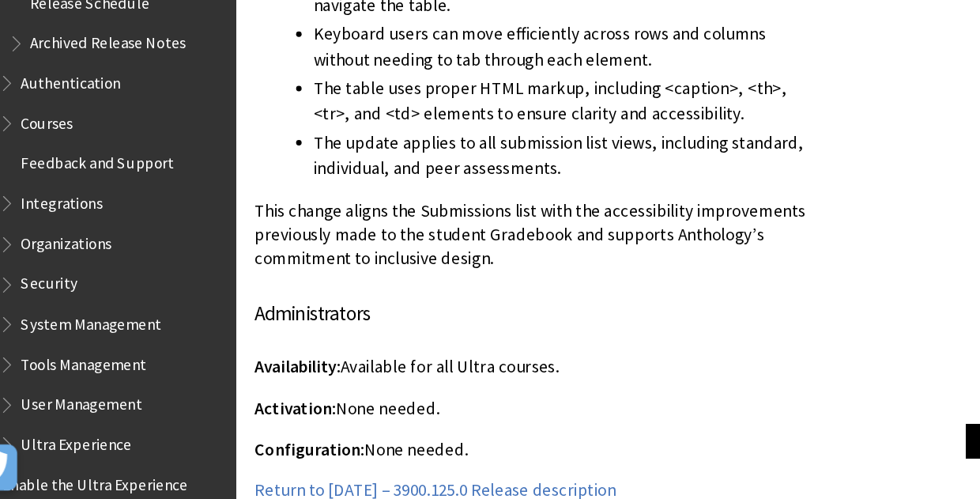
scroll to position [13684, 0]
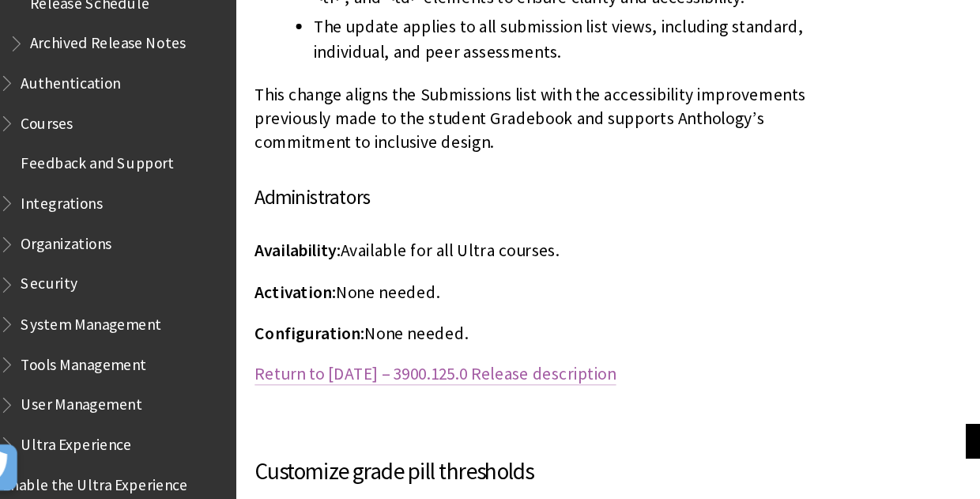
click at [564, 382] on link "Return to [DATE] – 3900.125.0 Release description" at bounding box center [408, 391] width 311 height 19
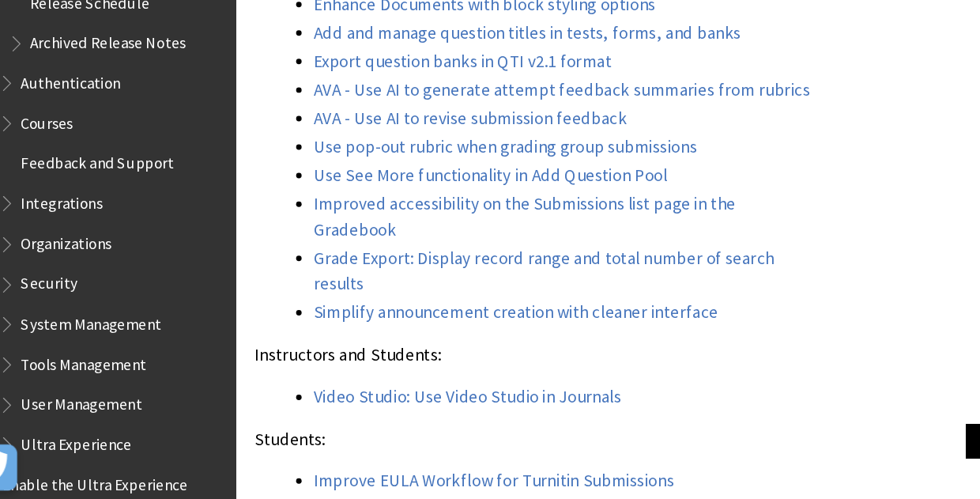
scroll to position [1716, 0]
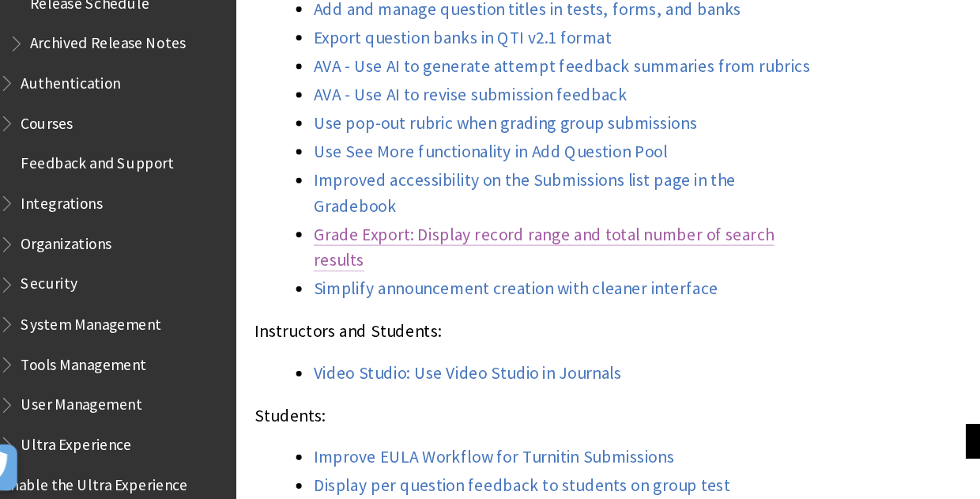
click at [519, 262] on link "Grade Export: Display record range and total number of search results" at bounding box center [502, 282] width 396 height 41
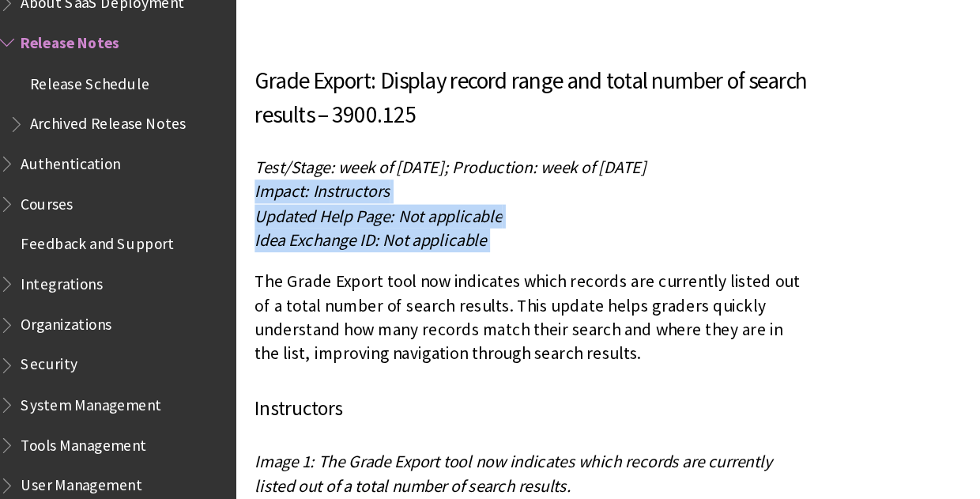
scroll to position [15005, 0]
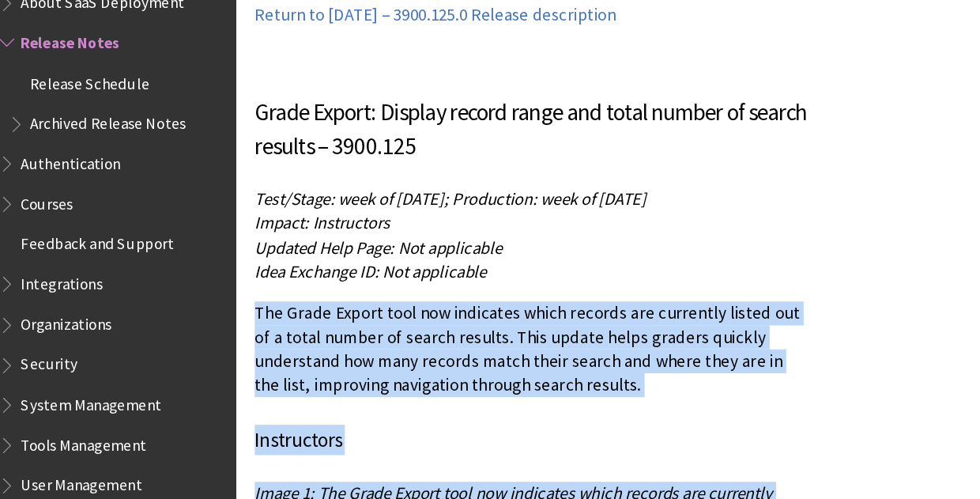
drag, startPoint x: 253, startPoint y: 223, endPoint x: 689, endPoint y: 384, distance: 465.3
click at [689, 384] on div "Grade Export: Display record range and total number of search results – 3900.12…" at bounding box center [492, 413] width 478 height 663
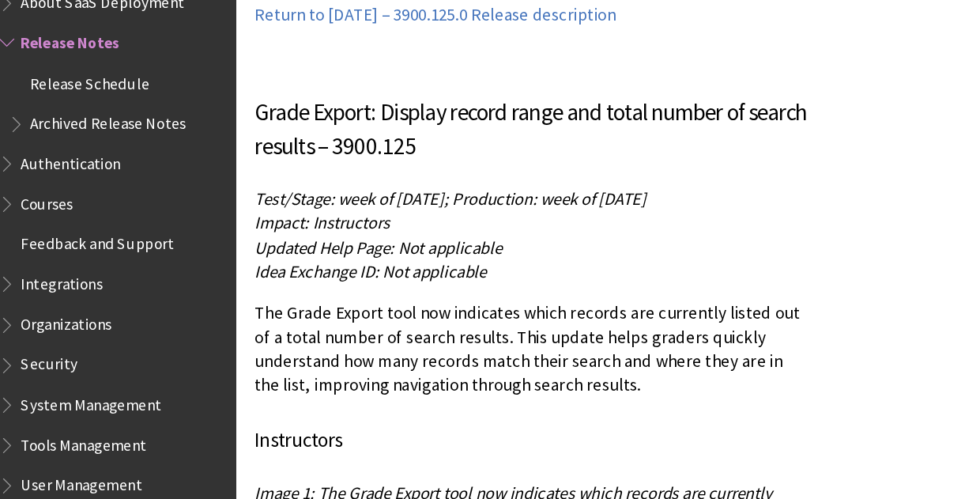
click at [377, 225] on span "Idea Exchange ID: Not applicable" at bounding box center [352, 234] width 199 height 18
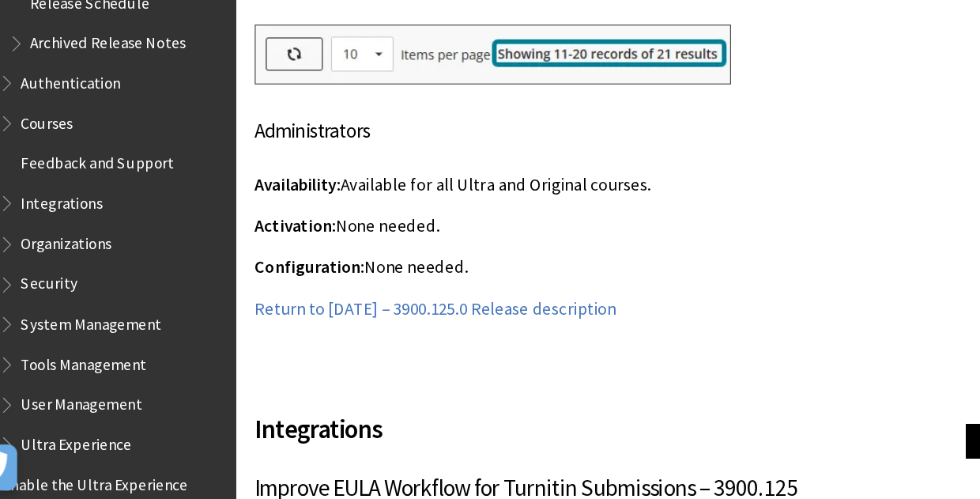
scroll to position [15466, 0]
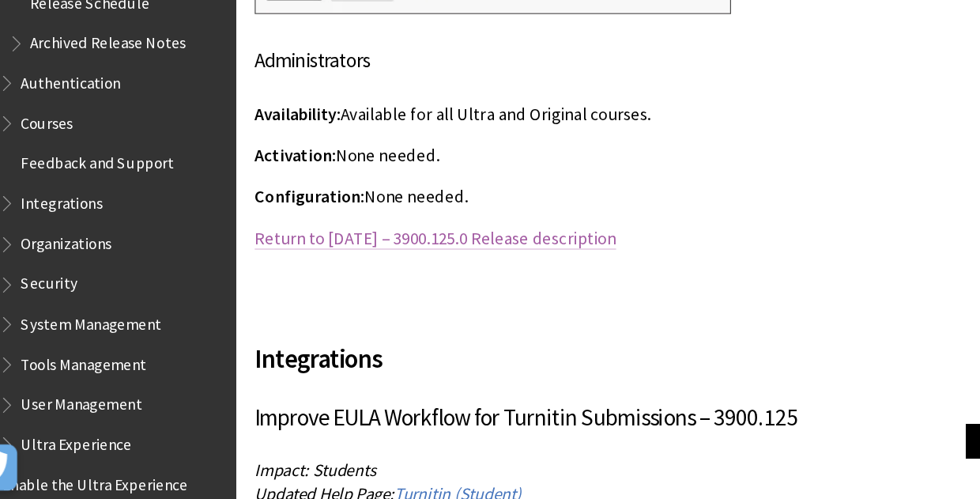
click at [436, 265] on link "Return to [DATE] – 3900.125.0 Release description" at bounding box center [408, 274] width 311 height 19
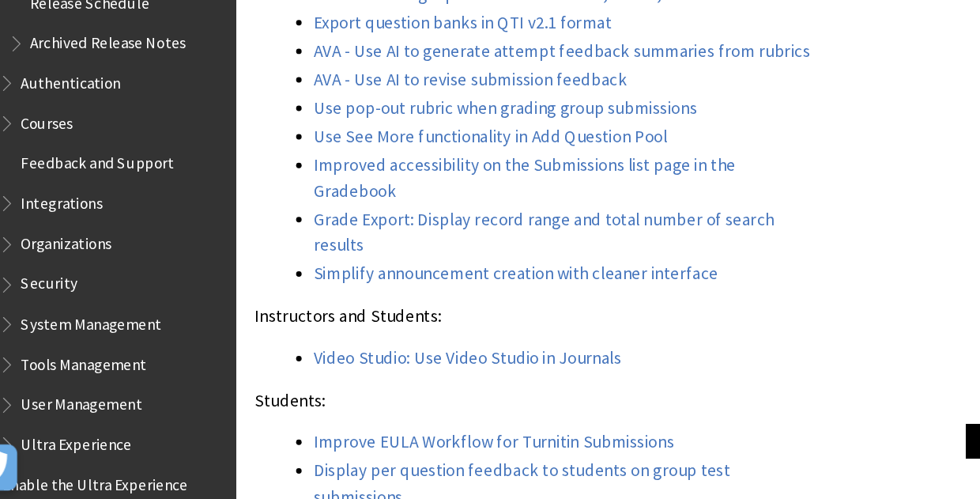
scroll to position [1747, 0]
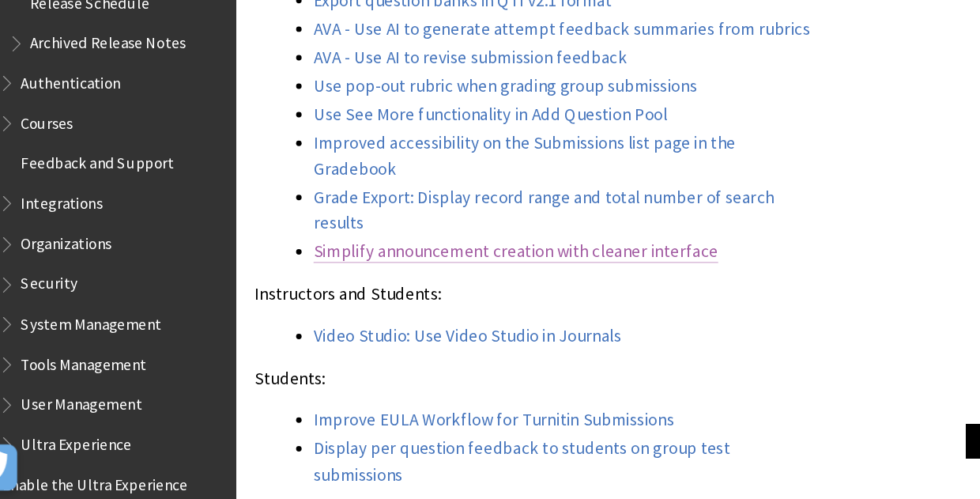
click at [449, 277] on link "Simplify announcement creation with cleaner interface" at bounding box center [478, 286] width 348 height 19
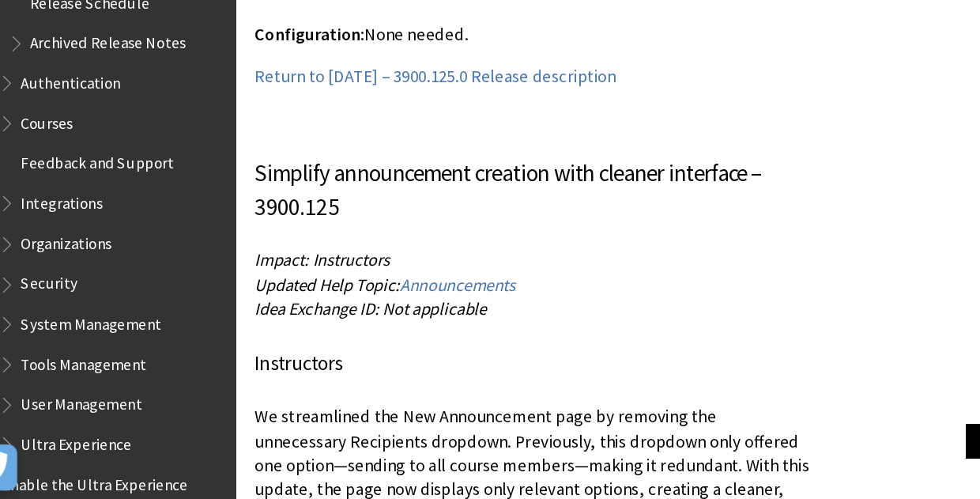
click at [534, 224] on div "Simplify announcement creation with cleaner interface – 3900.125 Impact: Instru…" at bounding box center [492, 462] width 478 height 517
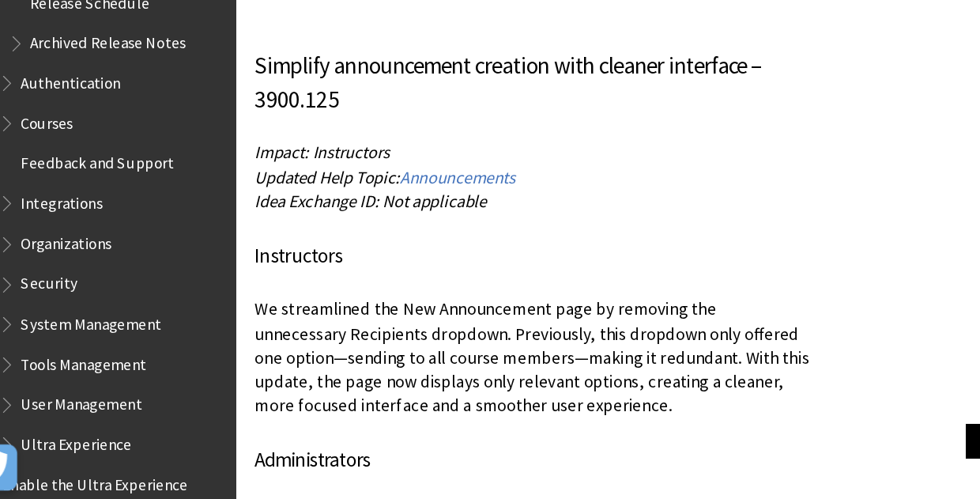
scroll to position [9674, 0]
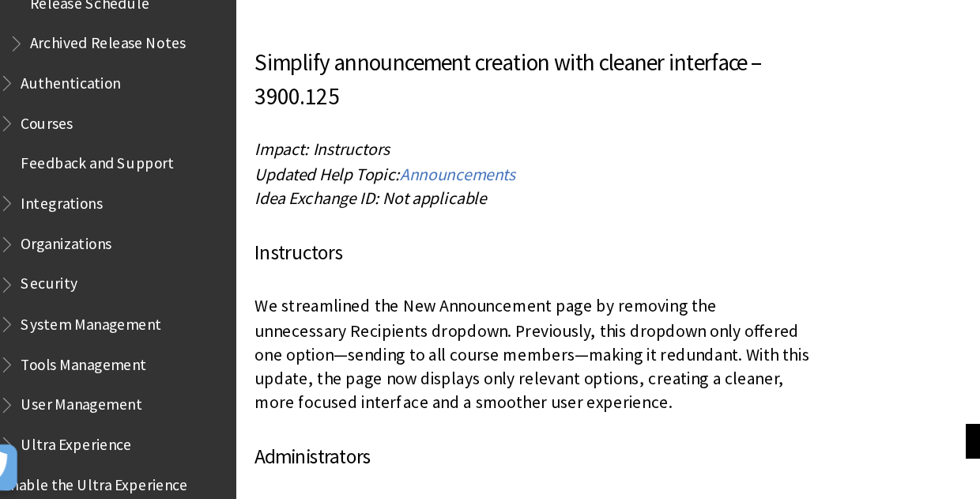
drag, startPoint x: 532, startPoint y: 287, endPoint x: 246, endPoint y: 206, distance: 297.6
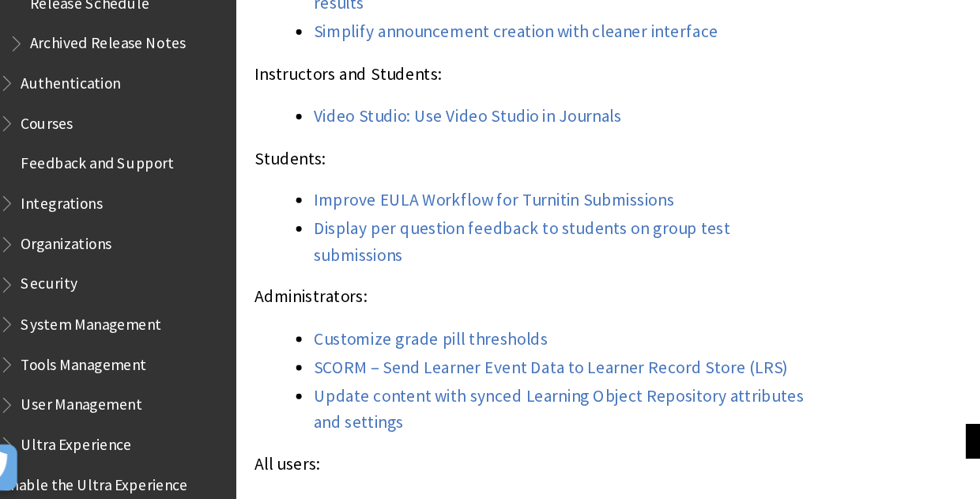
scroll to position [1968, 0]
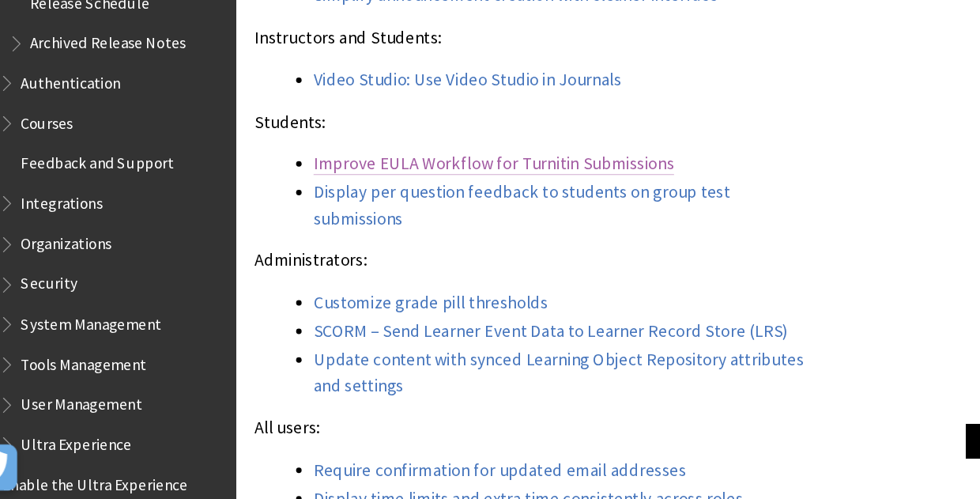
click at [526, 201] on link "Improve EULA Workflow for Turnitin Submissions" at bounding box center [459, 210] width 310 height 19
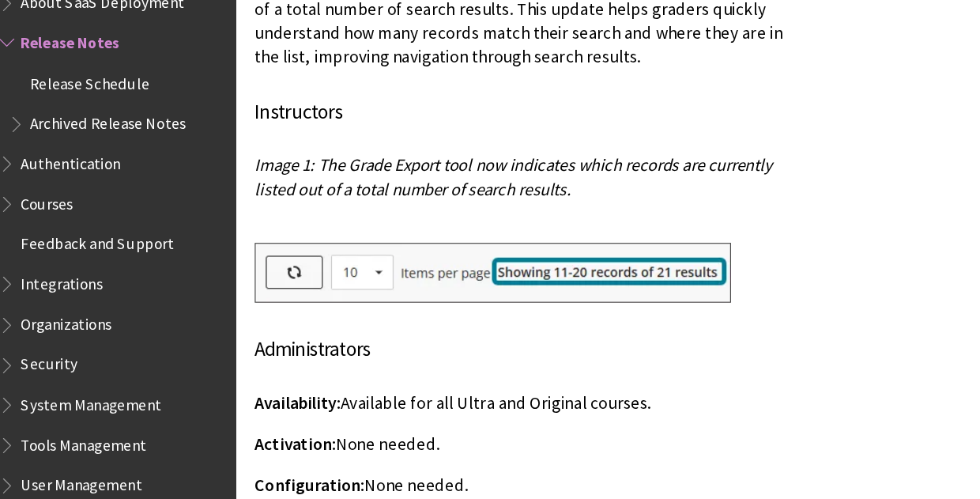
scroll to position [15250, 0]
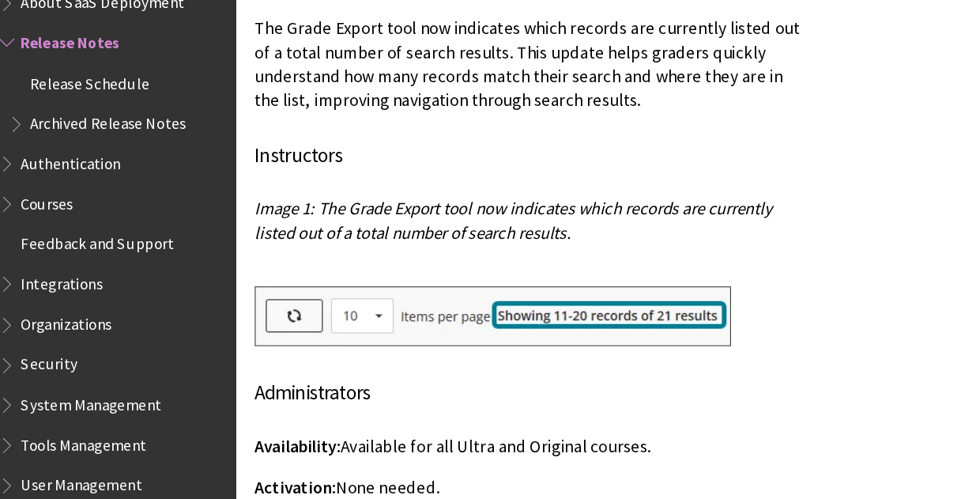
click at [527, 481] on link "Return to [DATE] – 3900.125.0 Release description" at bounding box center [408, 490] width 311 height 19
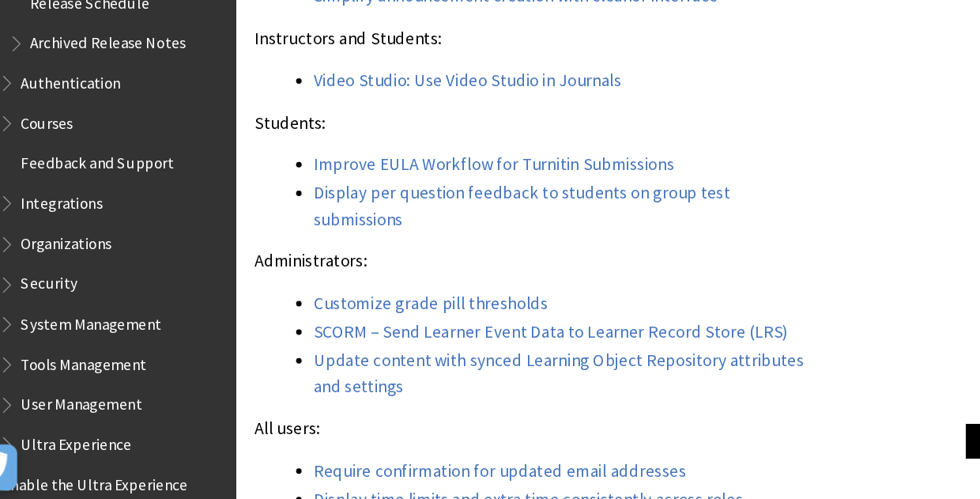
scroll to position [1969, 0]
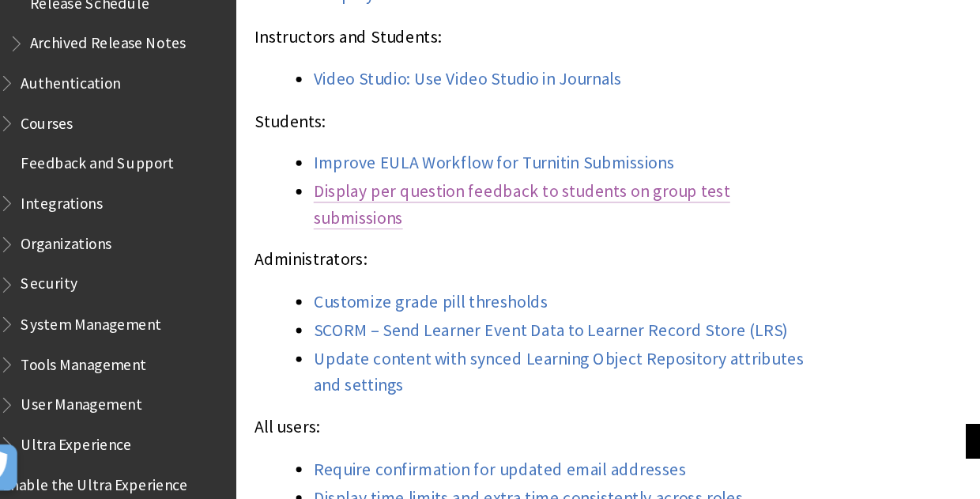
click at [661, 225] on link "Display per question feedback to students on group test submissions" at bounding box center [483, 245] width 358 height 41
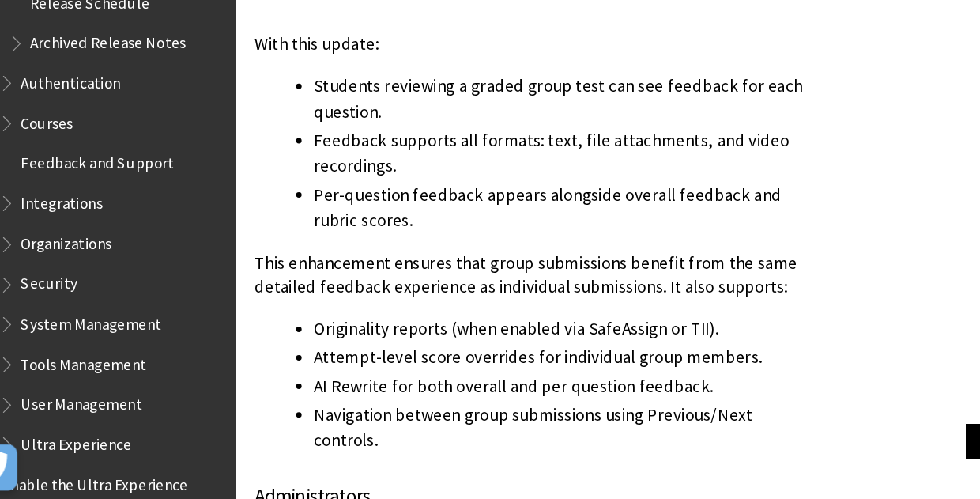
scroll to position [11765, 0]
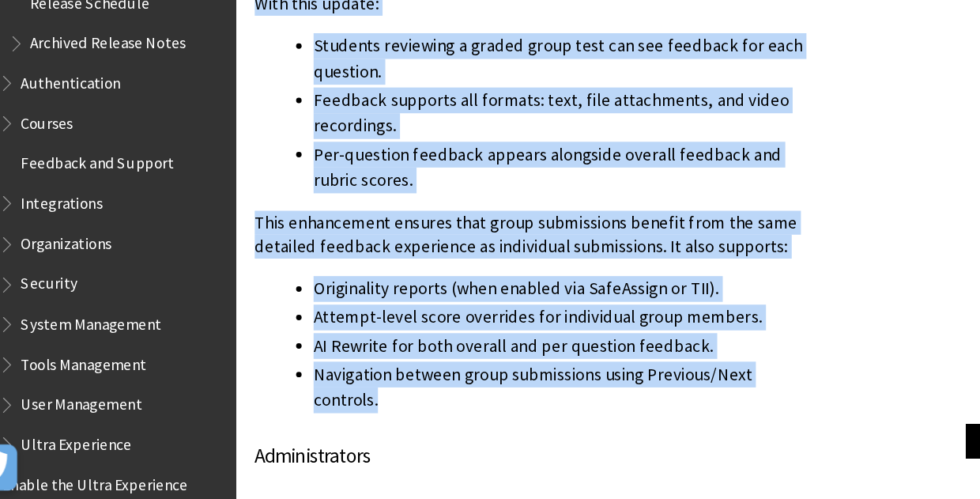
drag, startPoint x: 251, startPoint y: 231, endPoint x: 749, endPoint y: 236, distance: 498.1
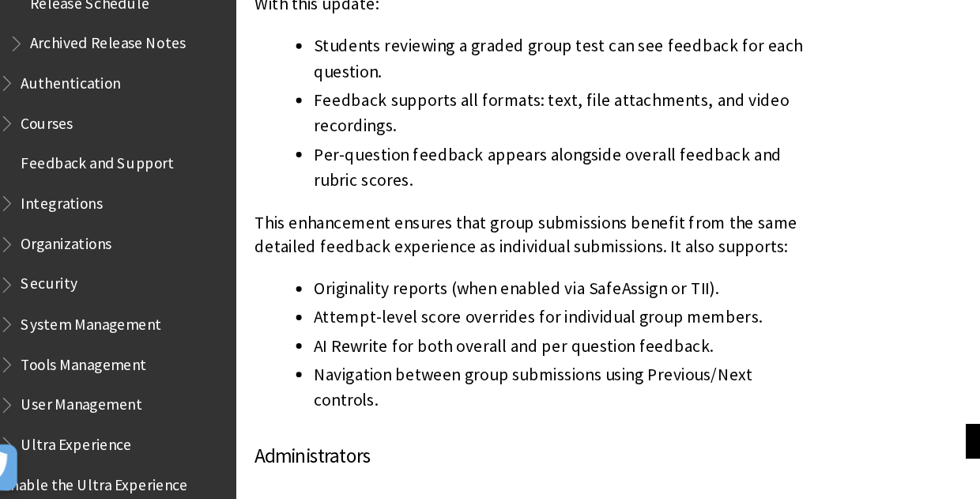
click at [584, 335] on div "Display per question feedback to students on group test submissions Impact: Stu…" at bounding box center [492, 198] width 478 height 852
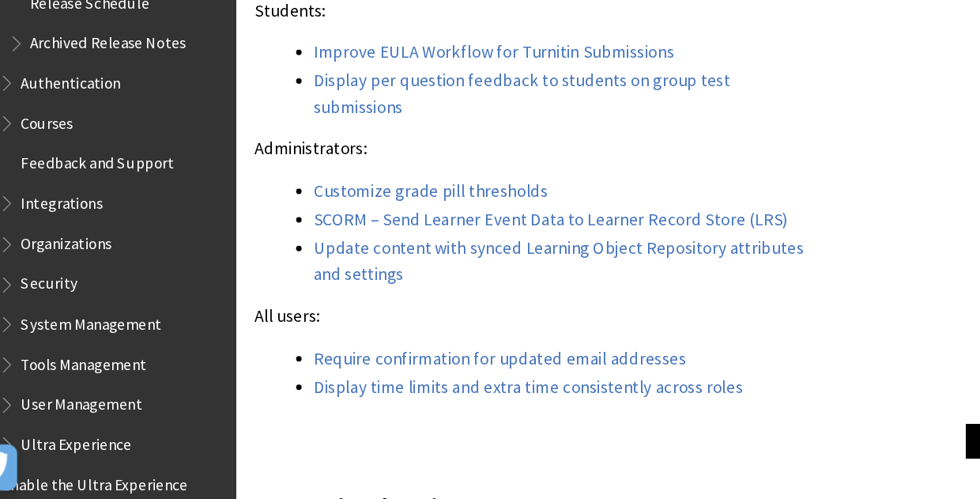
scroll to position [2095, 0]
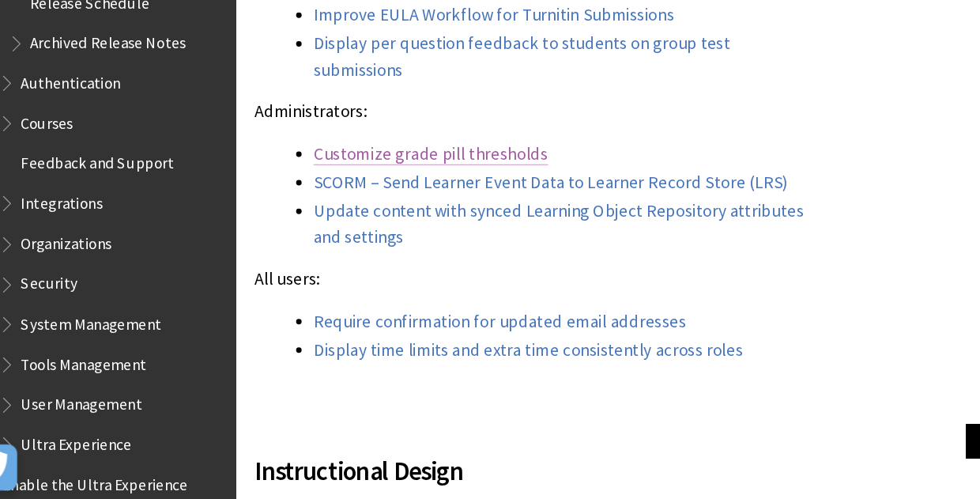
click at [409, 193] on link "Customize grade pill thresholds" at bounding box center [405, 202] width 202 height 19
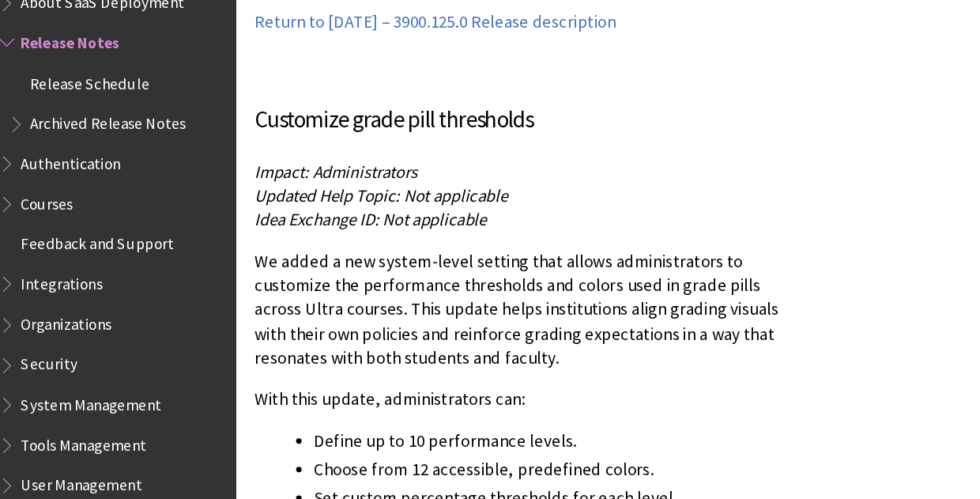
scroll to position [14053, 0]
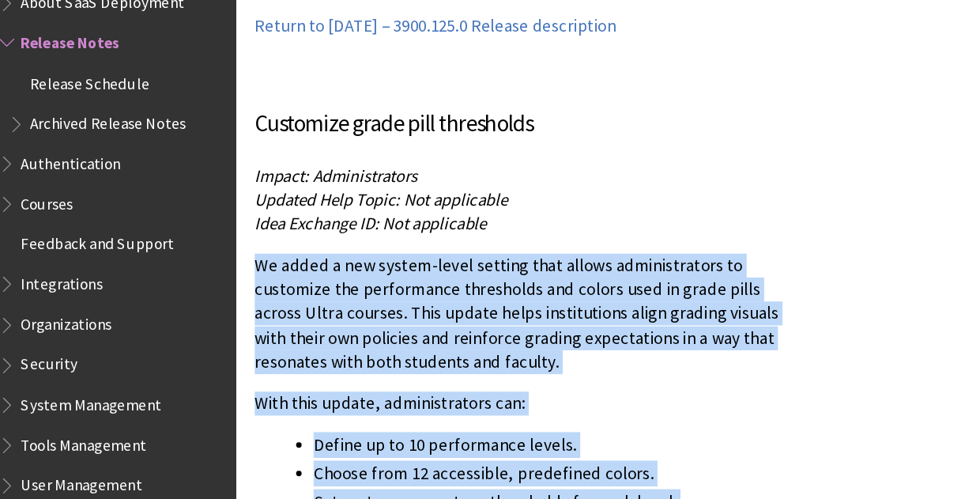
drag, startPoint x: 686, startPoint y: 305, endPoint x: 248, endPoint y: 59, distance: 502.7
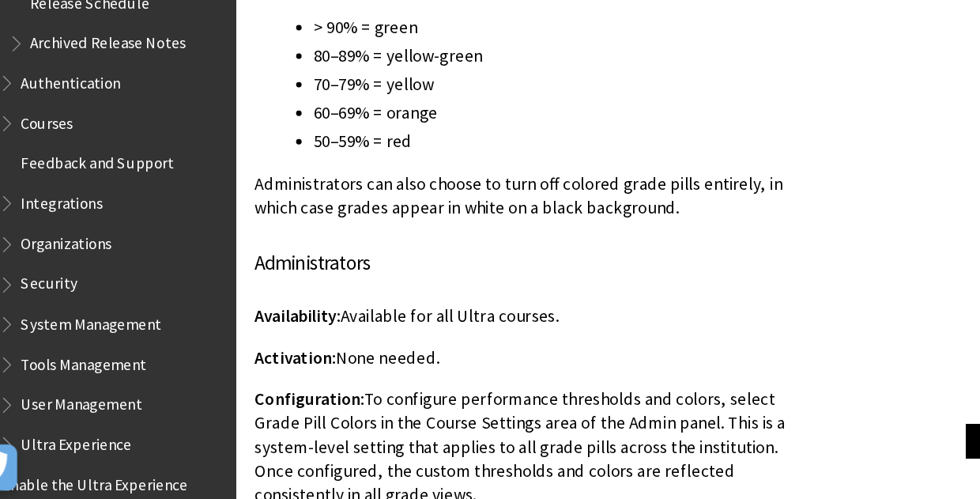
scroll to position [14520, 0]
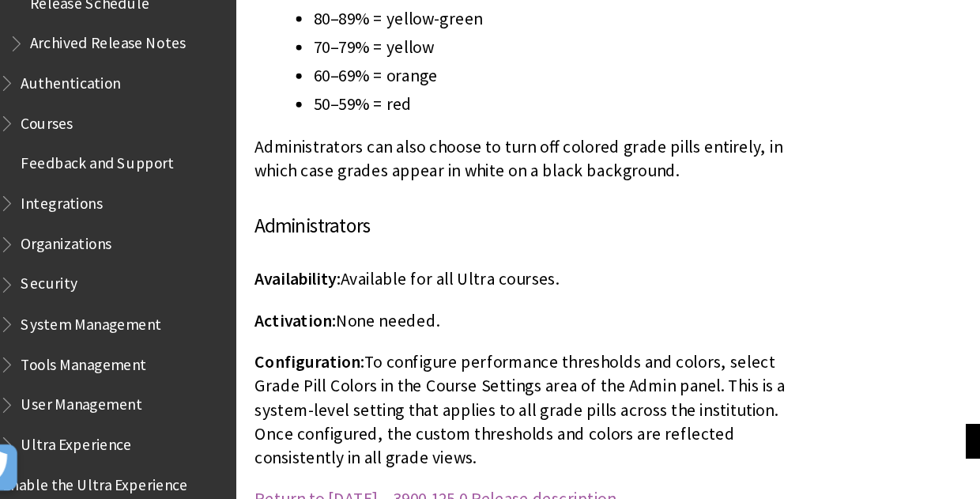
click at [564, 489] on link "Return to [DATE] – 3900.125.0 Release description" at bounding box center [408, 498] width 311 height 19
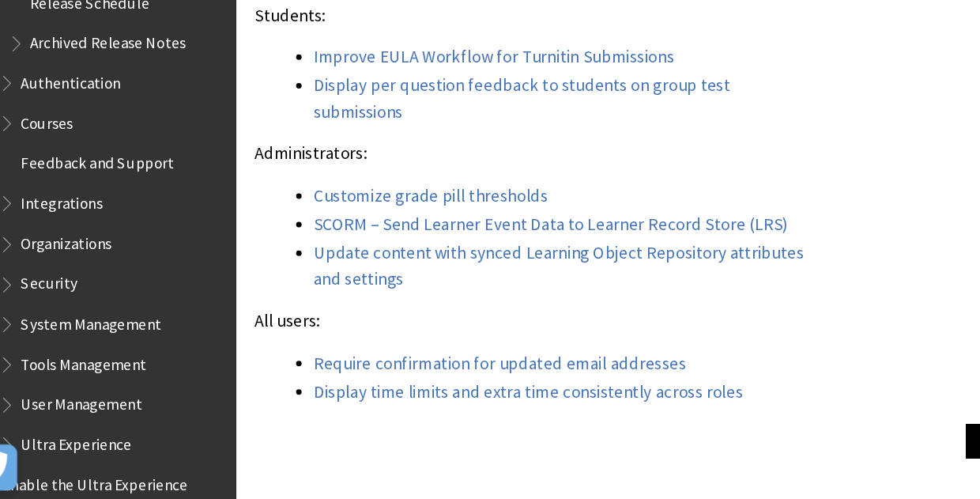
scroll to position [2063, 0]
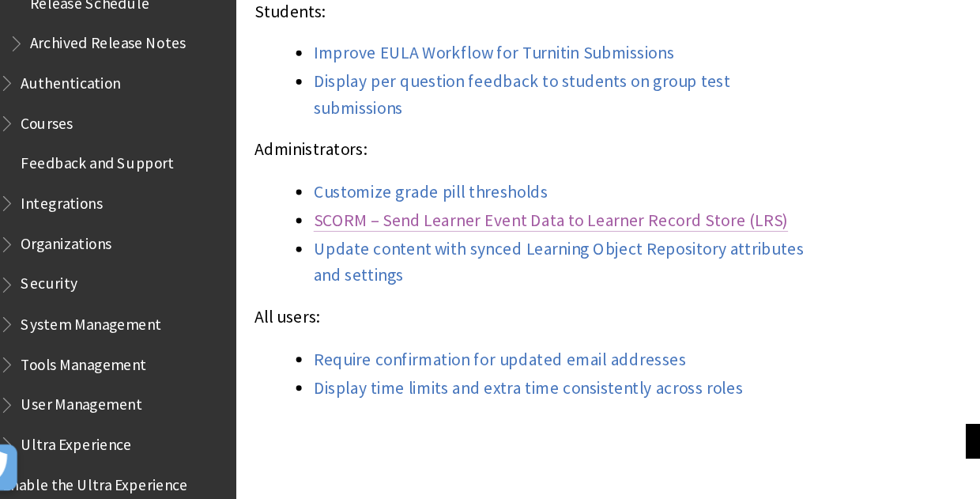
click at [572, 250] on link "SCORM – Send Learner Event Data to Learner Record Store (LRS)" at bounding box center [508, 259] width 408 height 19
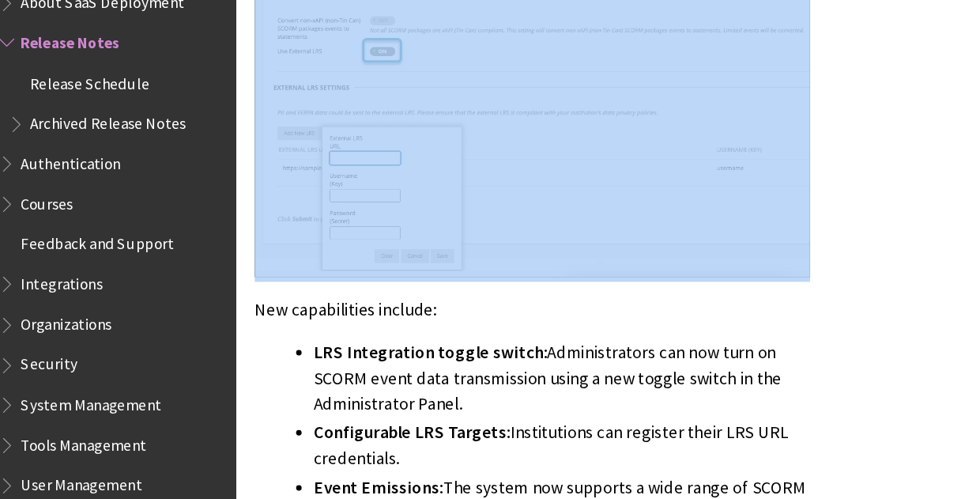
scroll to position [17358, 0]
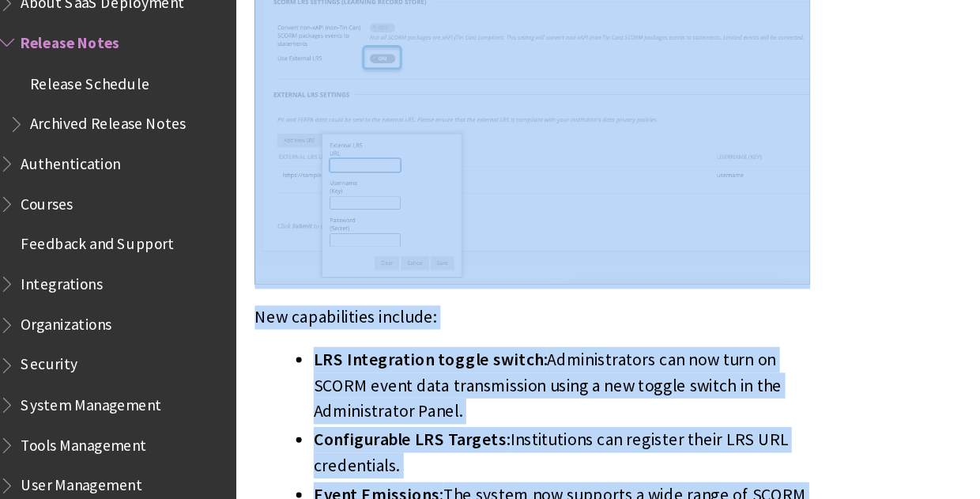
drag, startPoint x: 251, startPoint y: 234, endPoint x: 569, endPoint y: 384, distance: 352.2
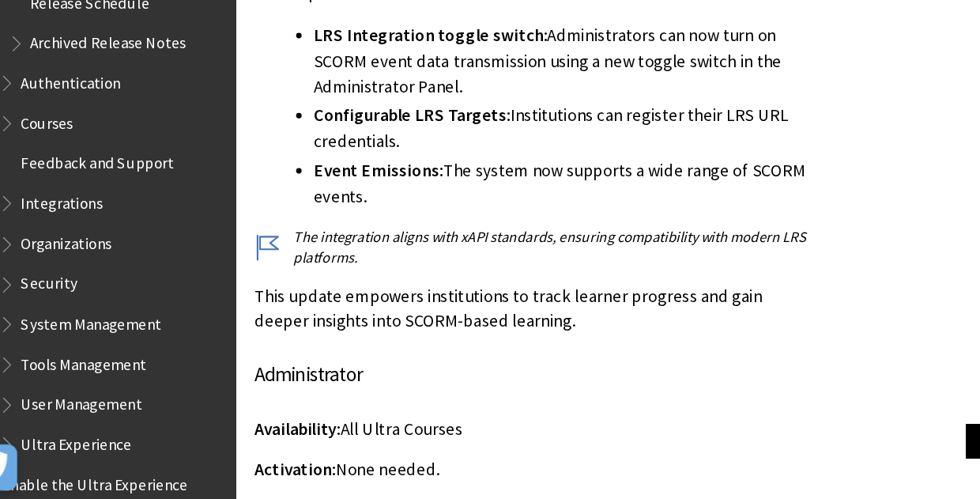
scroll to position [17598, 0]
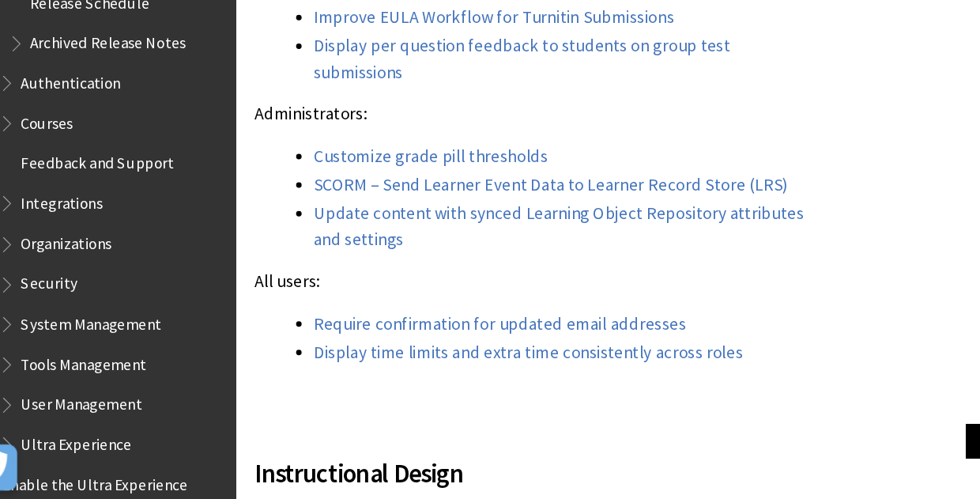
scroll to position [2094, 0]
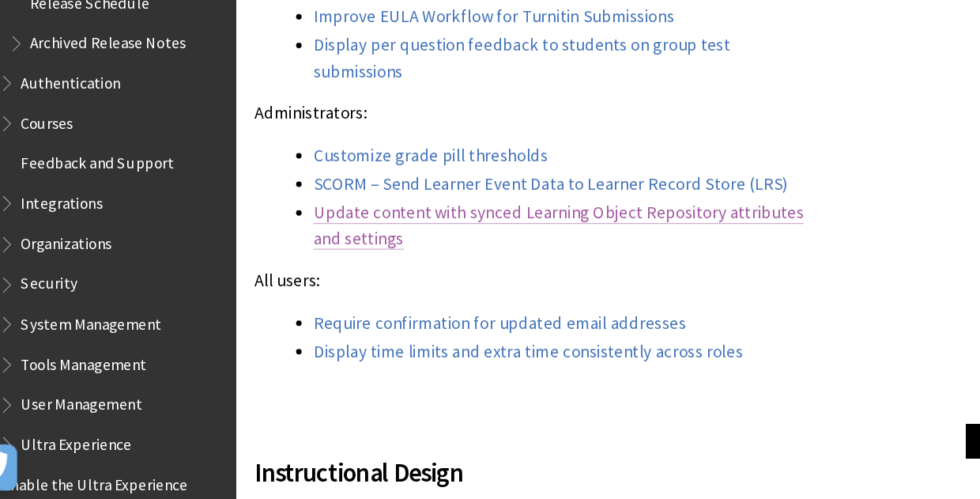
click at [618, 243] on link "Update content with synced Learning Object Repository attributes and settings" at bounding box center [514, 263] width 421 height 41
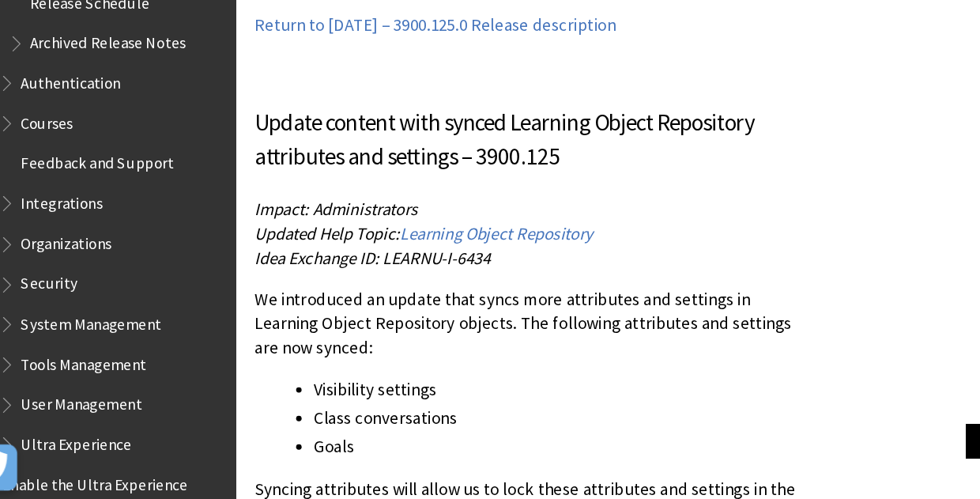
click at [595, 394] on li "Visibility settings" at bounding box center [517, 405] width 427 height 22
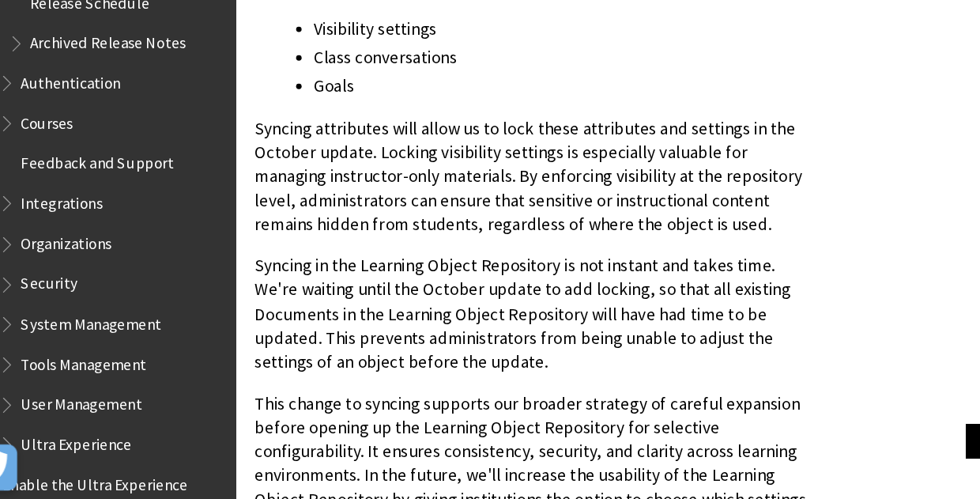
scroll to position [4222, 0]
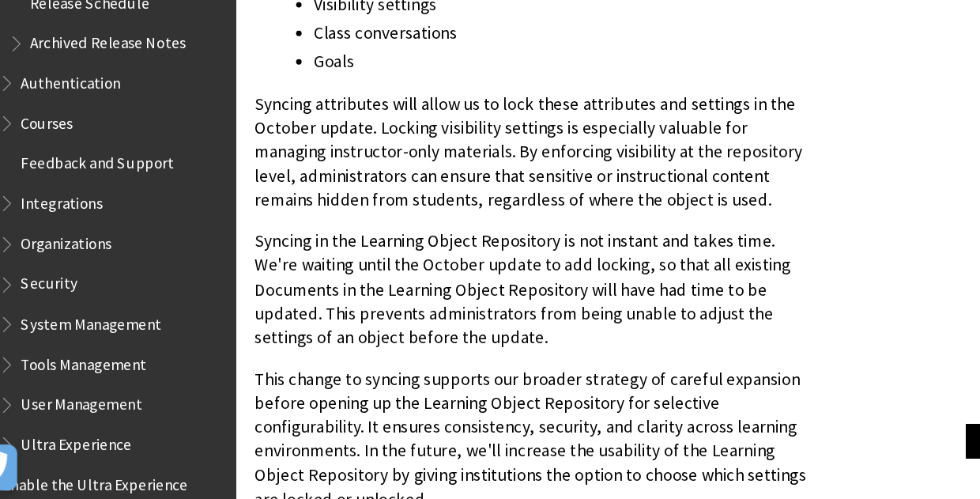
drag, startPoint x: 248, startPoint y: 202, endPoint x: 589, endPoint y: 406, distance: 397.5
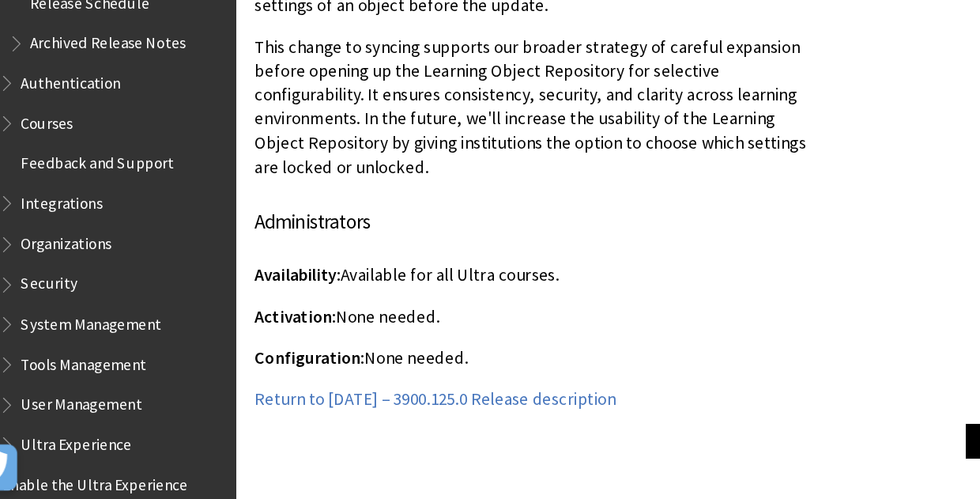
scroll to position [4538, 0]
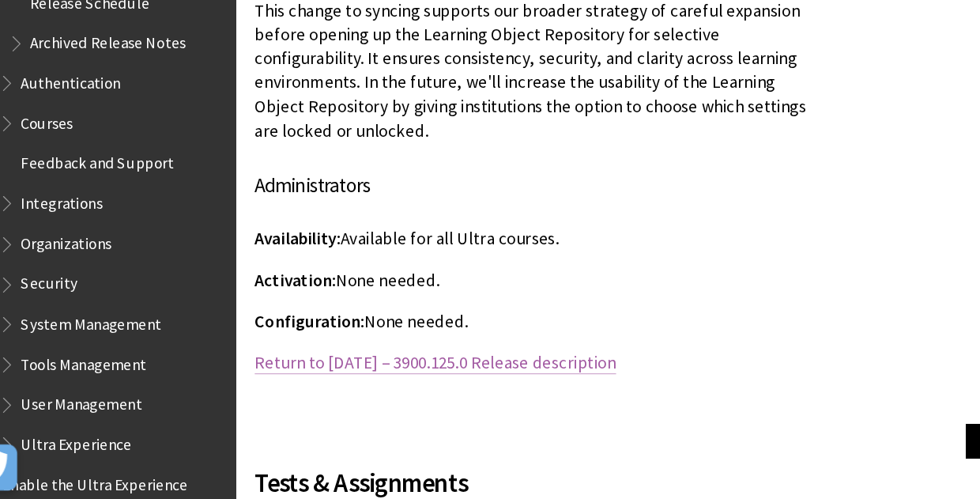
click at [543, 372] on link "Return to [DATE] – 3900.125.0 Release description" at bounding box center [408, 381] width 311 height 19
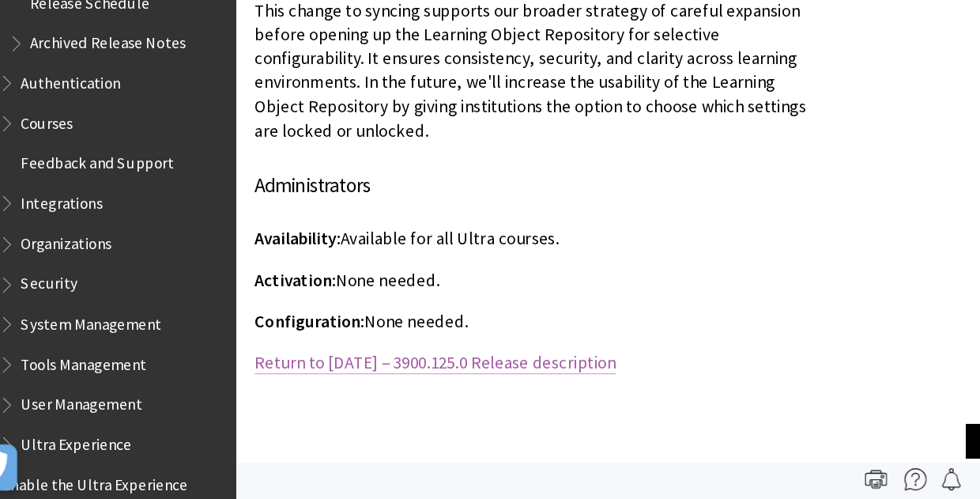
scroll to position [1469, 0]
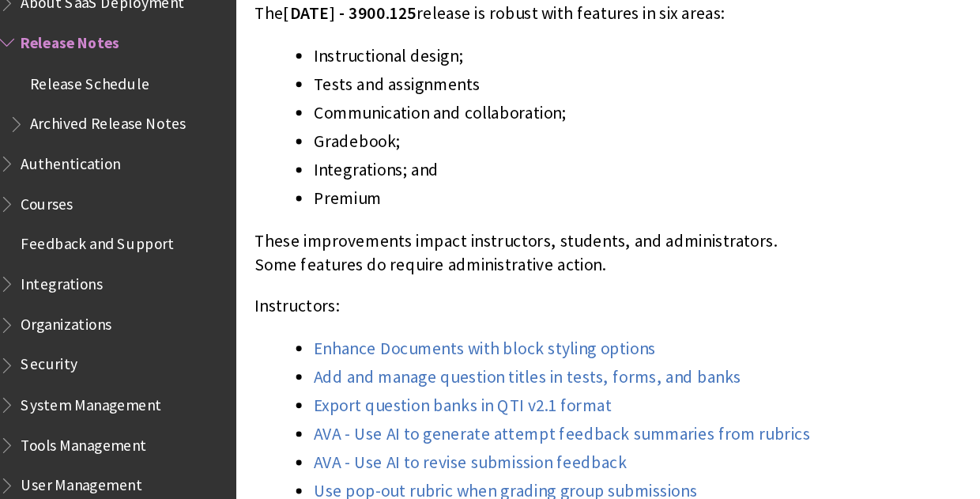
click at [543, 220] on p "These improvements impact instructors, students, and administrators. Some featu…" at bounding box center [492, 217] width 478 height 41
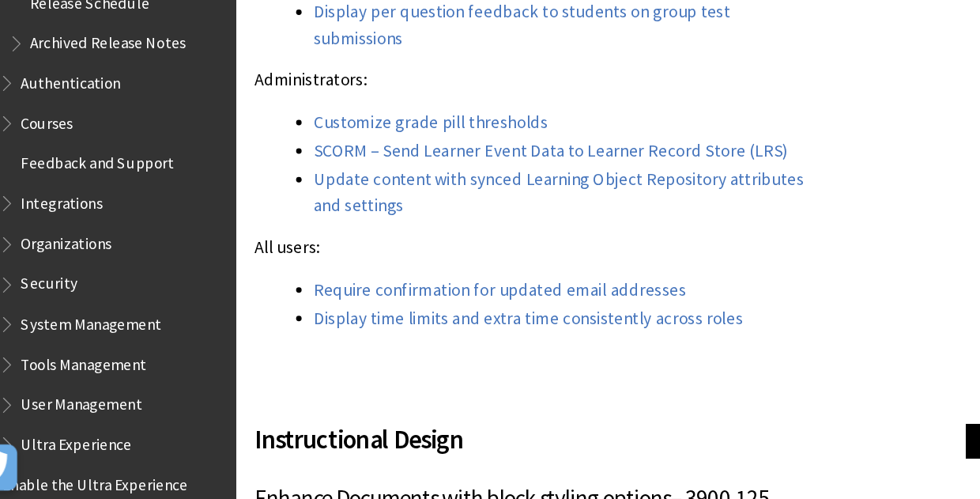
scroll to position [2126, 0]
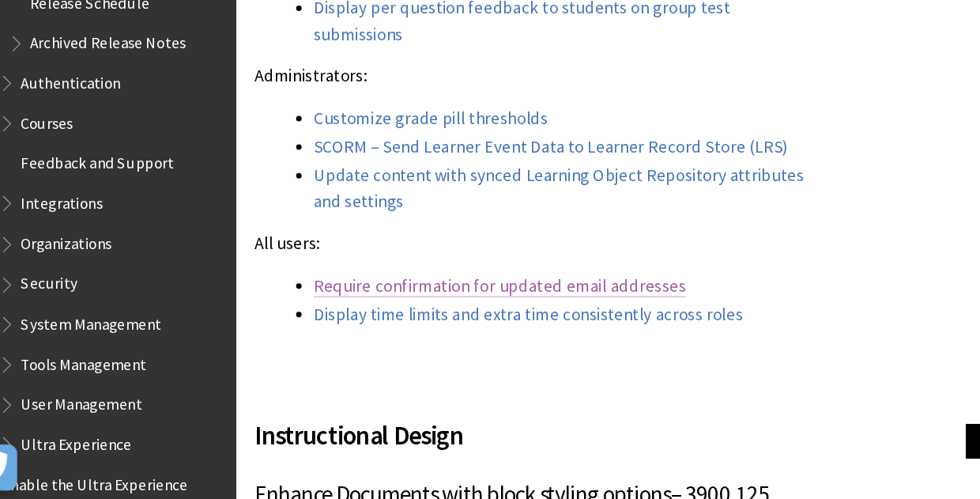
click at [496, 306] on link "Require confirmation for updated email addresses" at bounding box center [464, 315] width 320 height 19
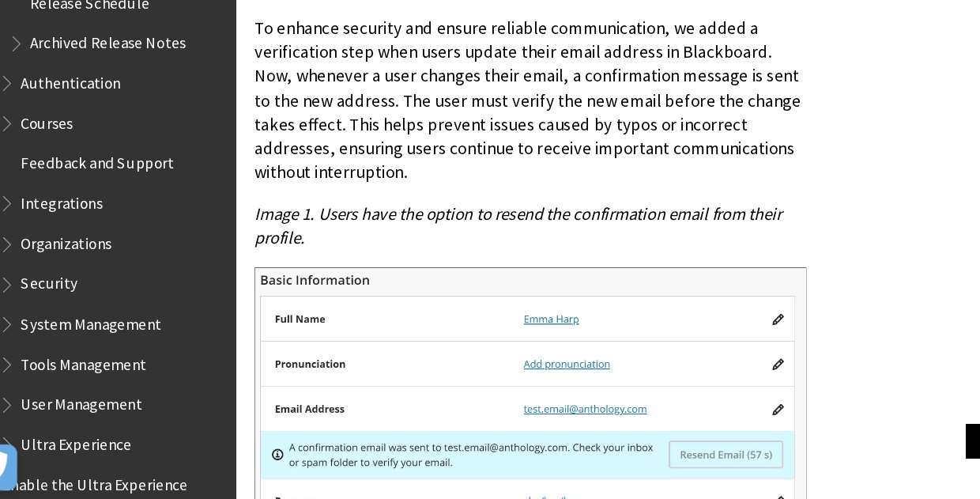
scroll to position [8974, 0]
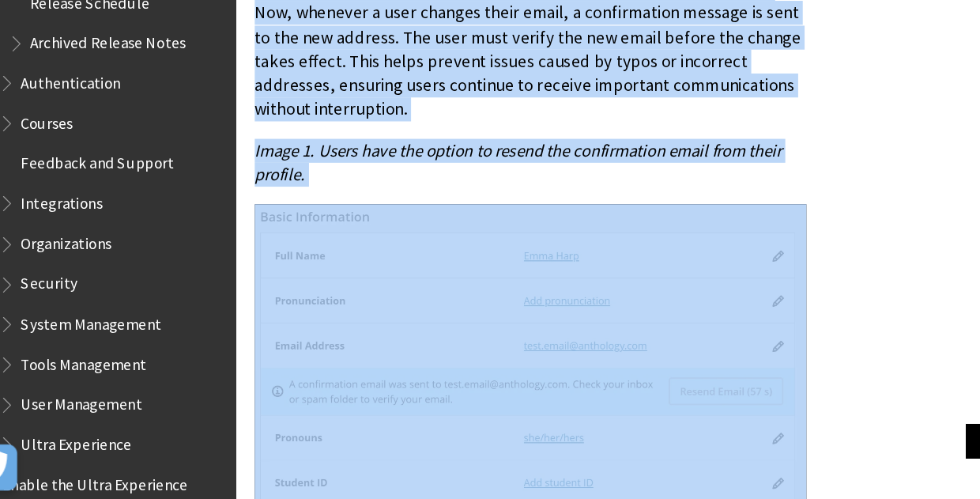
drag, startPoint x: 253, startPoint y: 237, endPoint x: 568, endPoint y: 417, distance: 362.6
click at [568, 417] on div "Communication & Collaboration Require confirmation for updated email addresses …" at bounding box center [492, 262] width 478 height 979
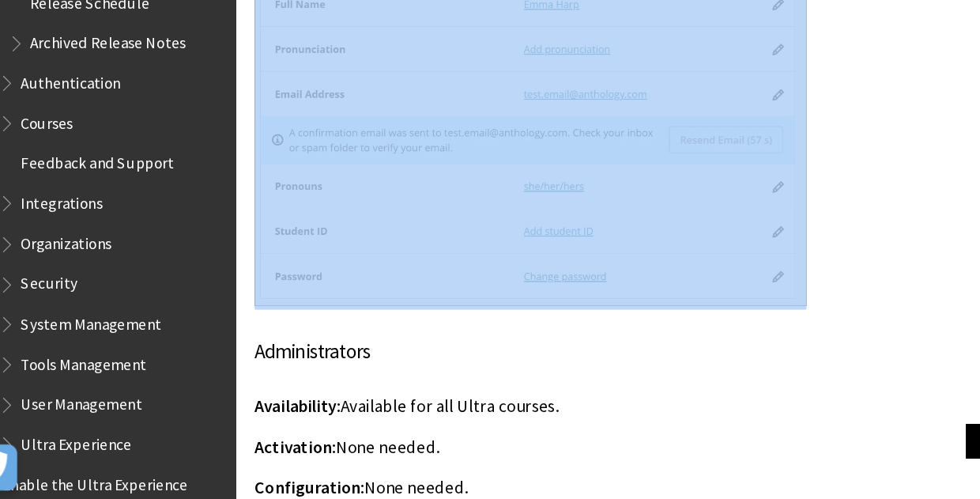
scroll to position [9321, 0]
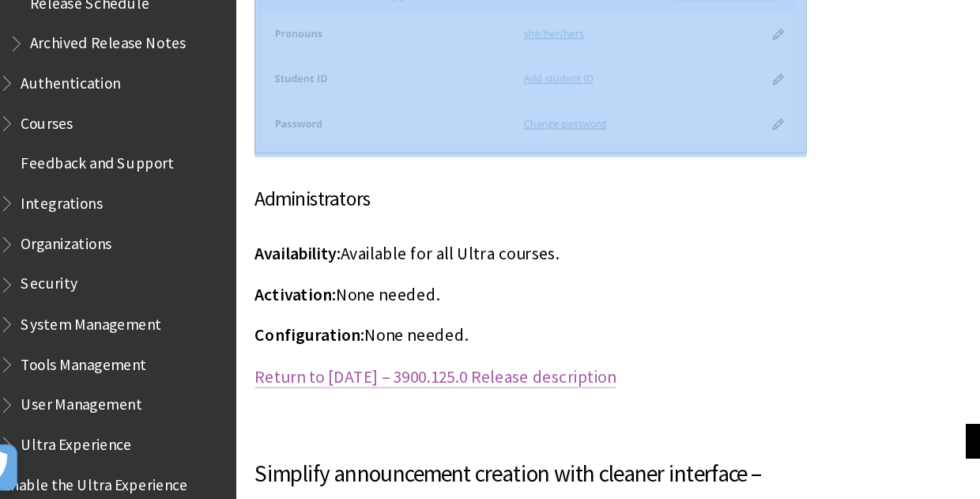
click at [564, 384] on link "Return to [DATE] – 3900.125.0 Release description" at bounding box center [408, 393] width 311 height 19
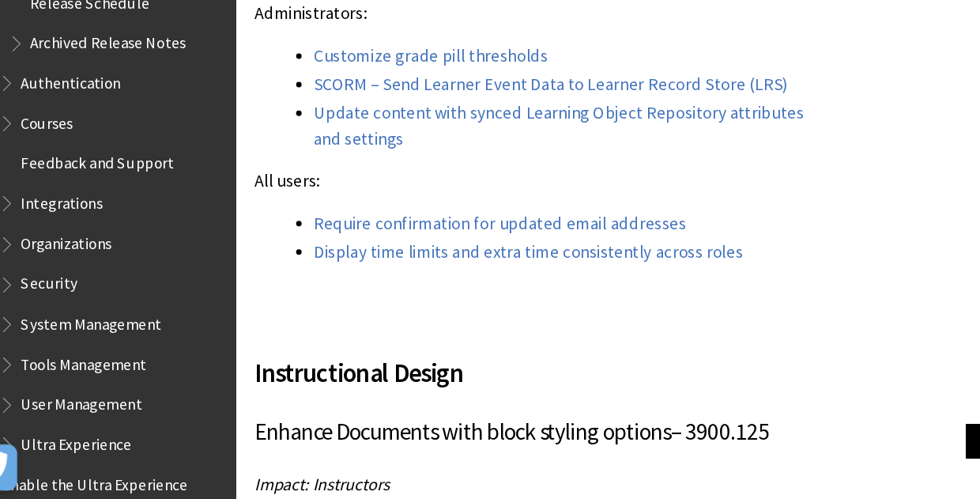
scroll to position [2189, 0]
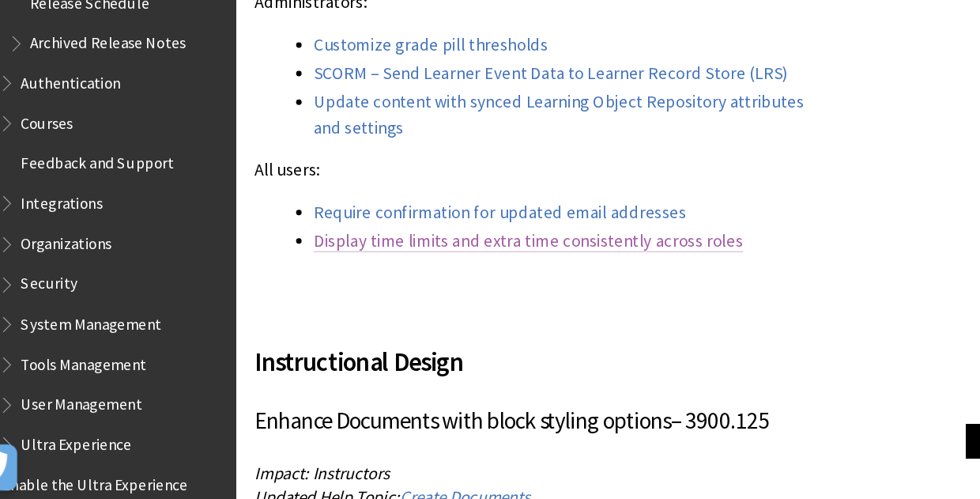
click at [488, 267] on link "Display time limits and extra time consistently across roles" at bounding box center [488, 276] width 369 height 19
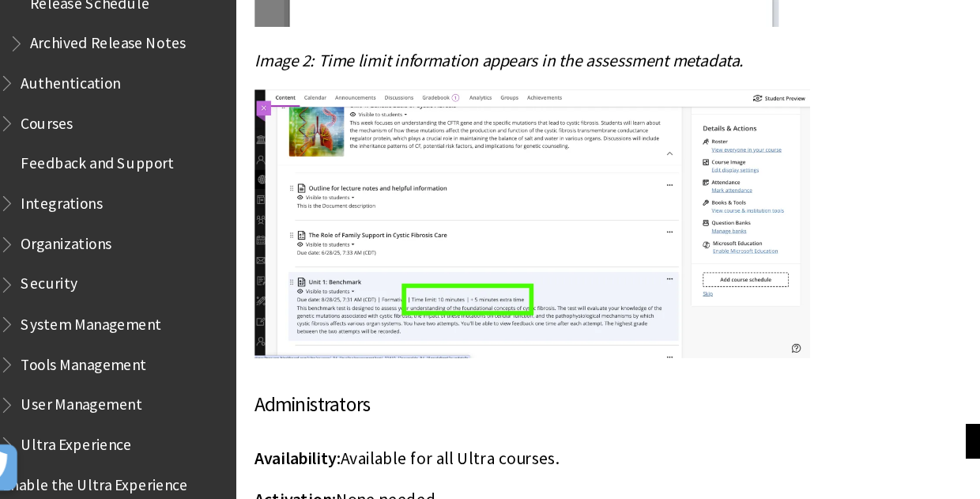
scroll to position [8115, 0]
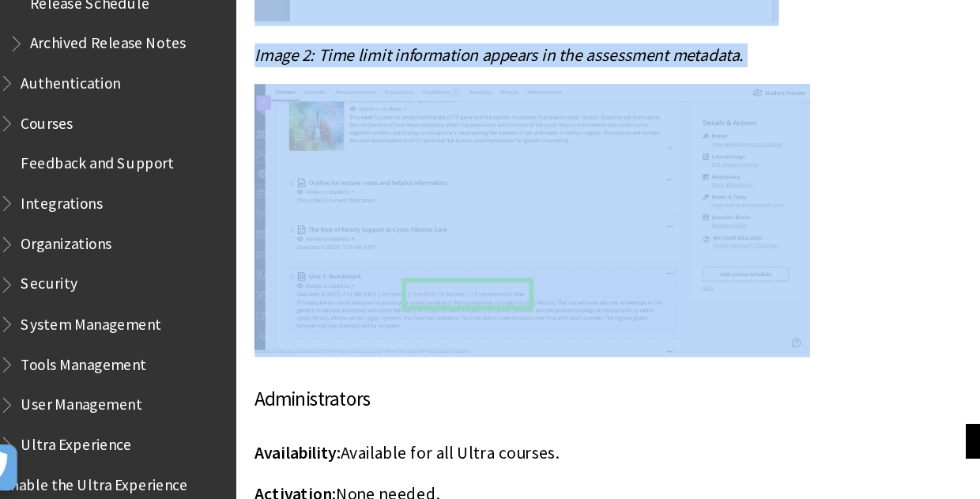
drag, startPoint x: 255, startPoint y: 203, endPoint x: 614, endPoint y: 223, distance: 360.3
